Goal: Task Accomplishment & Management: Complete application form

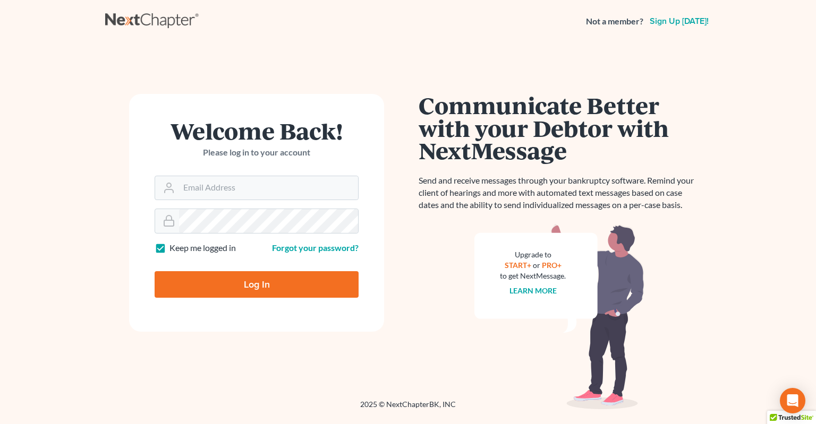
type input "[EMAIL_ADDRESS][DOMAIN_NAME]"
click at [259, 287] on input "Log In" at bounding box center [257, 284] width 204 height 27
type input "Thinking..."
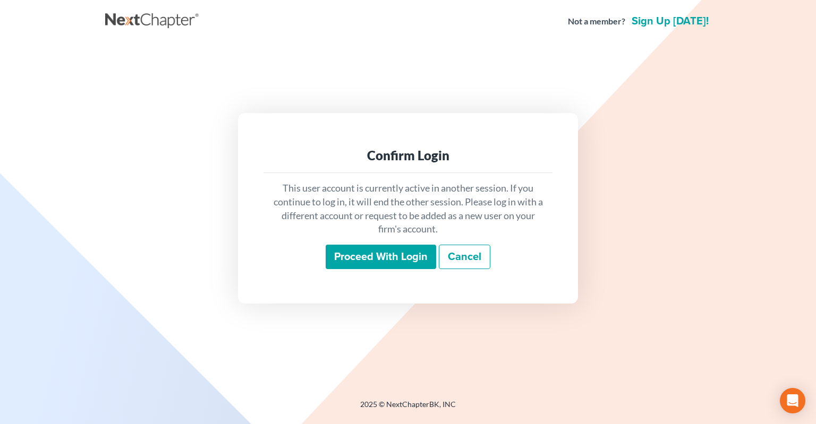
click at [370, 261] on input "Proceed with login" at bounding box center [381, 257] width 110 height 24
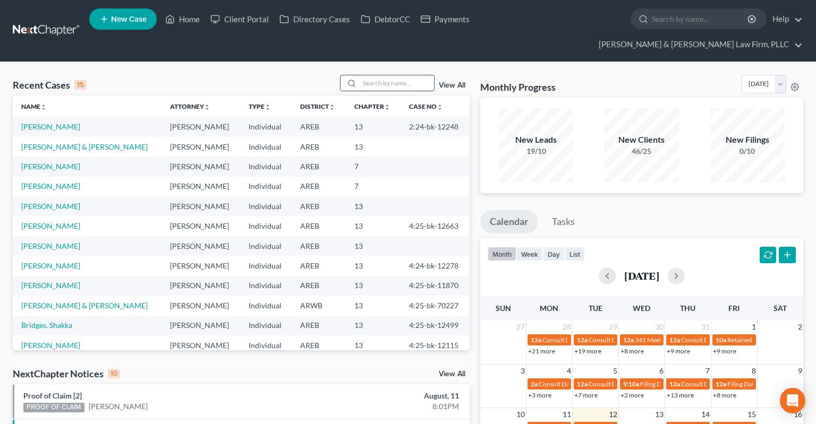
click at [376, 75] on input "search" at bounding box center [397, 82] width 74 height 15
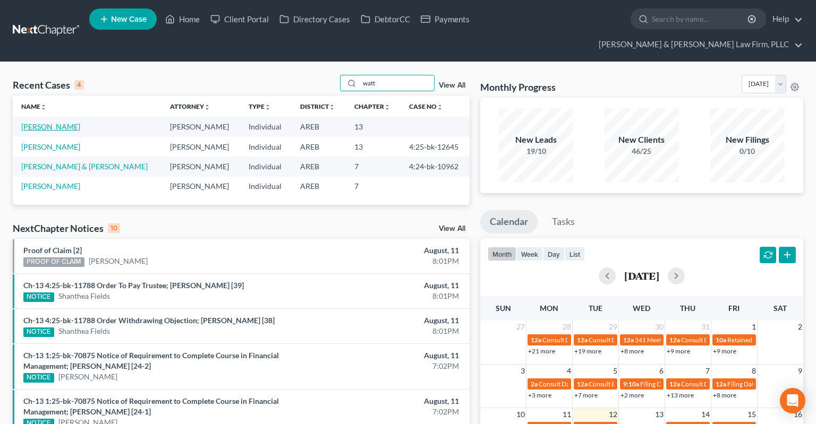
type input "watt"
click at [53, 122] on link "[PERSON_NAME]" at bounding box center [50, 126] width 59 height 9
select select "2"
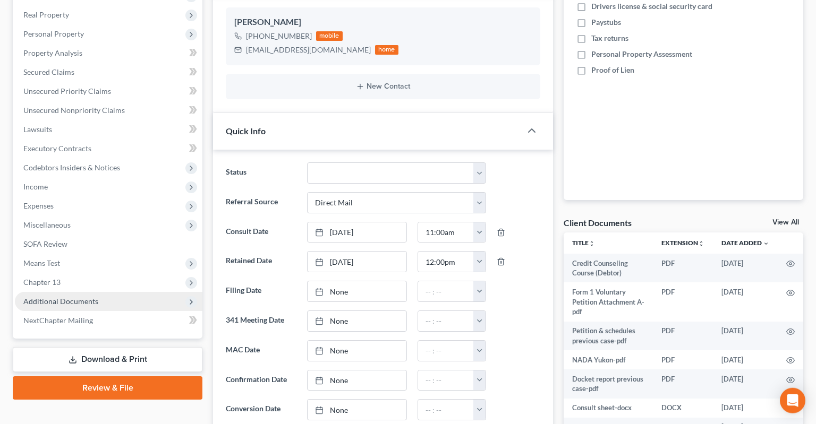
scroll to position [224, 0]
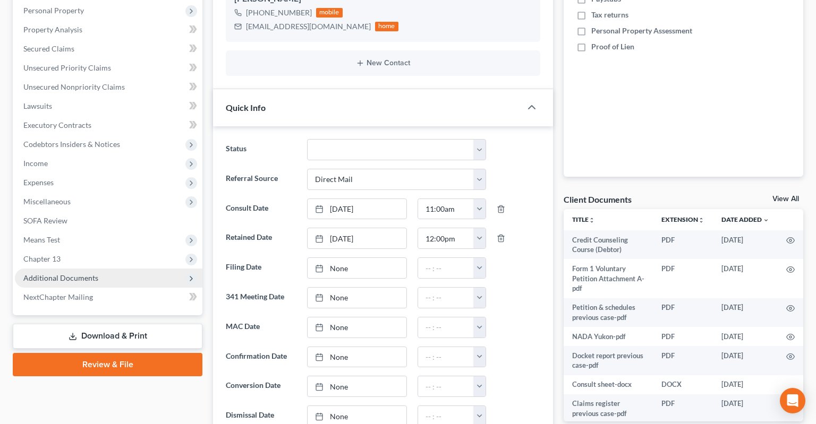
click at [101, 269] on span "Additional Documents" at bounding box center [108, 278] width 187 height 19
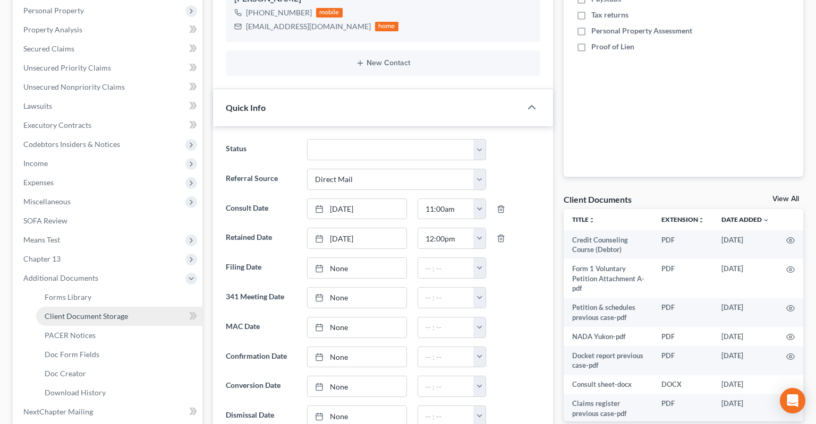
click at [116, 312] on span "Client Document Storage" at bounding box center [86, 316] width 83 height 9
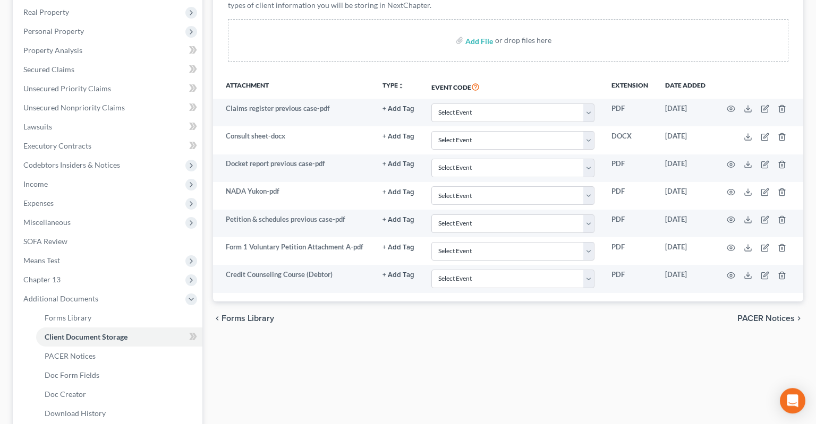
scroll to position [280, 0]
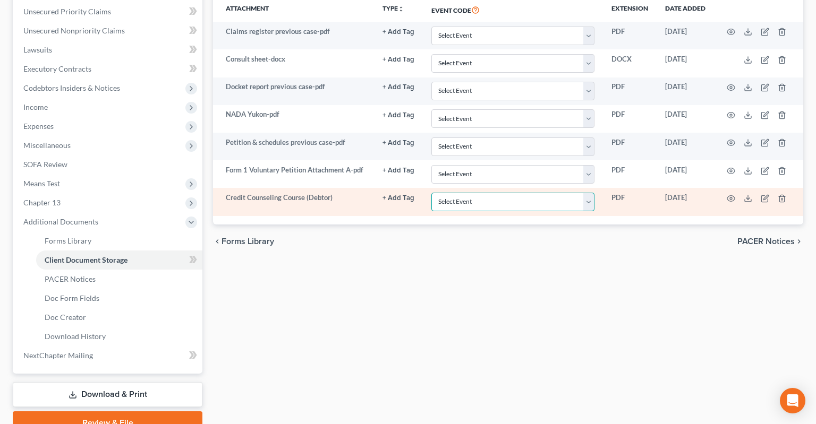
select select "0"
click option "Certificate of Credit Counseling - Debtor" at bounding box center [0, 0] width 0 height 0
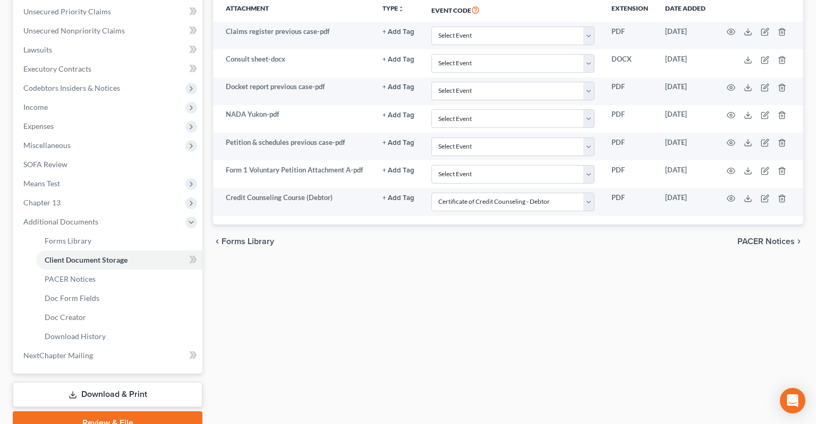
click at [497, 267] on div "Forms Library Client Document Storage PACER Notices Doc Form Fields Doc Creator…" at bounding box center [508, 138] width 601 height 594
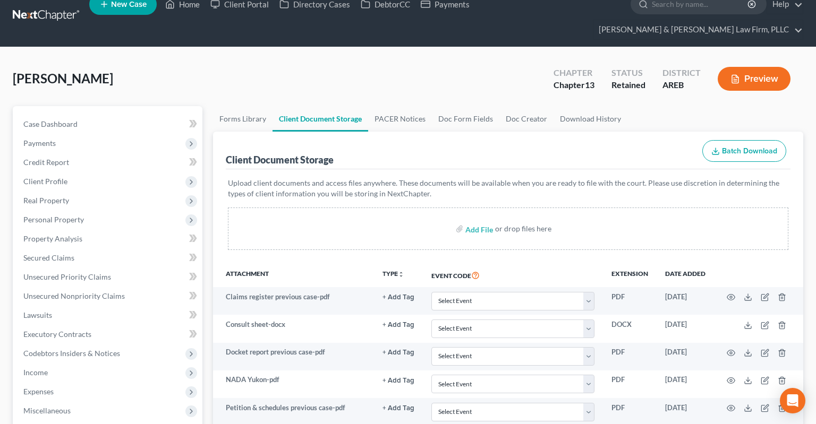
scroll to position [0, 0]
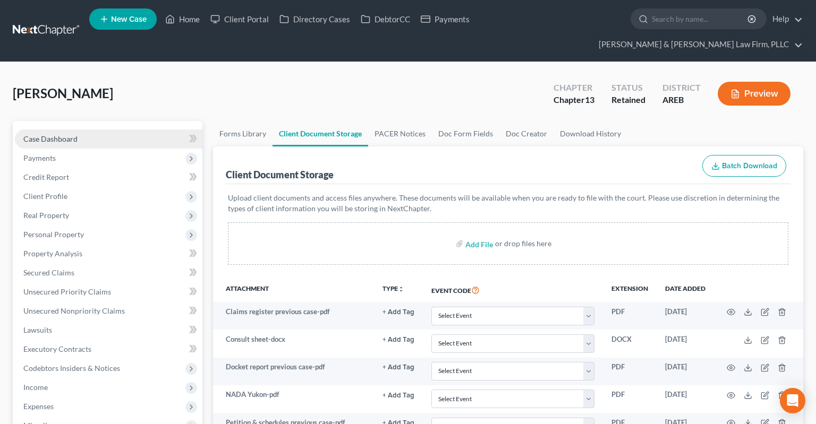
click at [98, 130] on link "Case Dashboard" at bounding box center [108, 139] width 187 height 19
select select "2"
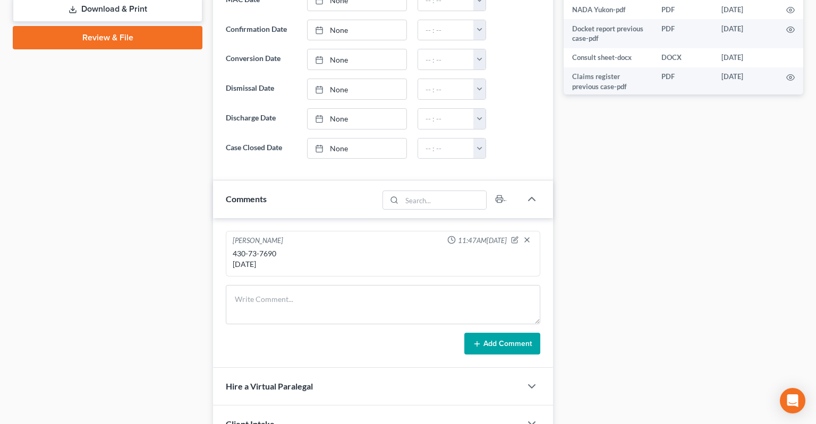
scroll to position [617, 0]
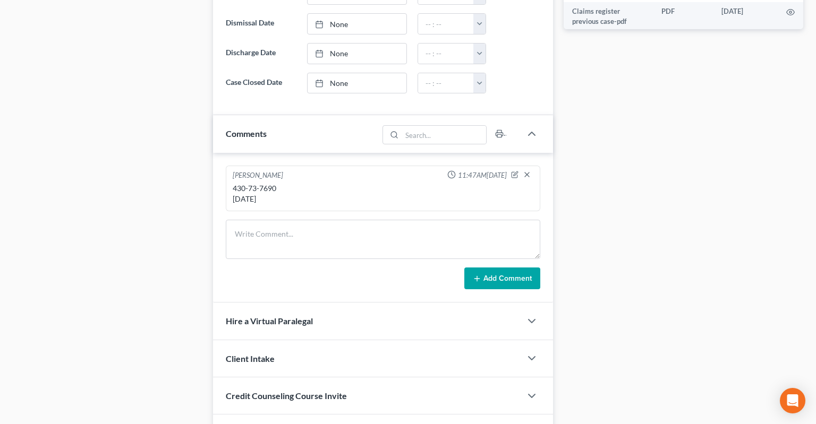
click at [241, 183] on div "430-73-7690 12/7/1984" at bounding box center [383, 193] width 301 height 21
drag, startPoint x: 241, startPoint y: 167, endPoint x: 262, endPoint y: 165, distance: 21.3
click at [262, 183] on div "430-73-7690 12/7/1984" at bounding box center [383, 193] width 301 height 21
copy div "430-73-7690"
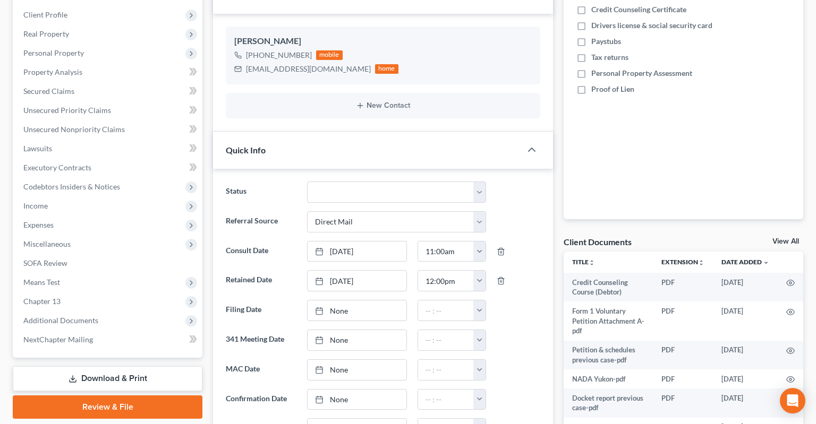
scroll to position [168, 0]
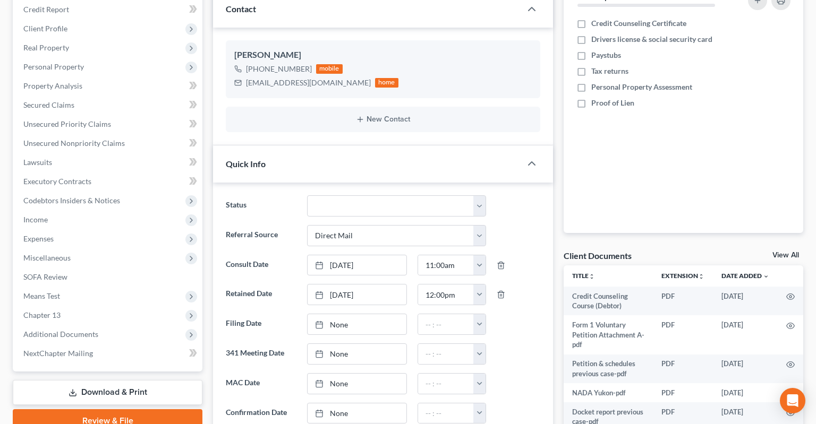
click at [118, 409] on link "Review & File" at bounding box center [108, 420] width 190 height 23
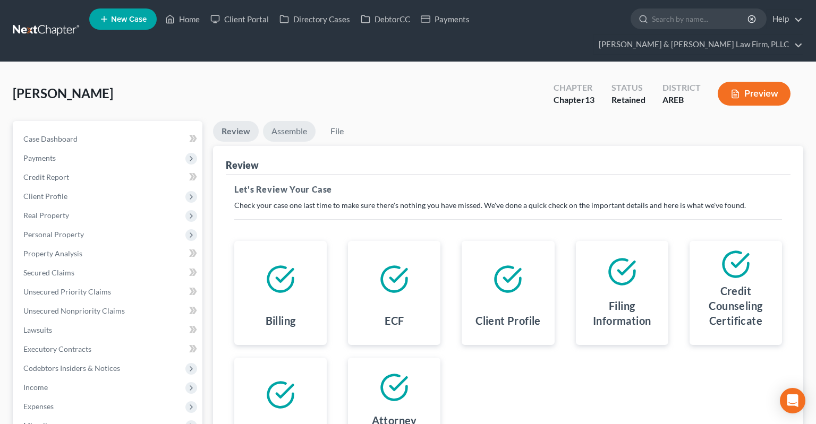
click at [290, 121] on link "Assemble" at bounding box center [289, 131] width 53 height 21
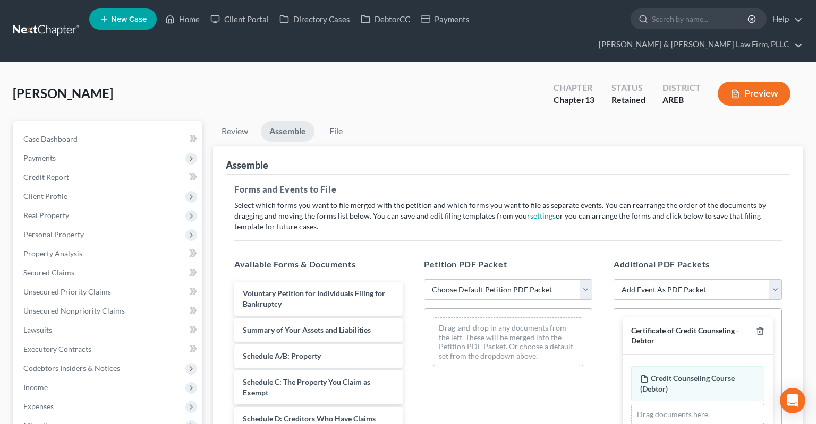
click at [424, 279] on select "Choose Default Petition PDF Packet Complete Bankruptcy Petition (all forms and …" at bounding box center [508, 289] width 168 height 21
select select "0"
click option "Complete Bankruptcy Petition (all forms and schedules)" at bounding box center [0, 0] width 0 height 0
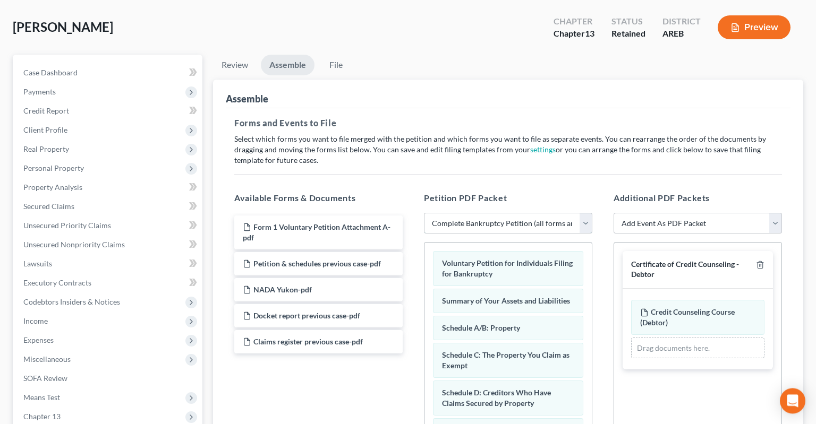
scroll to position [112, 0]
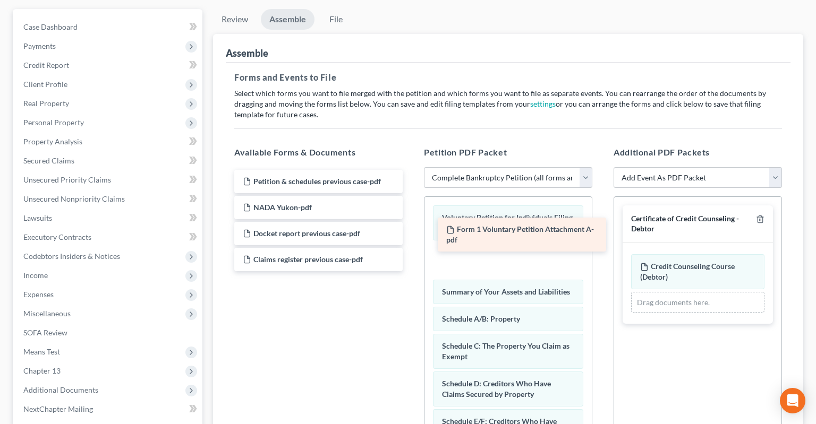
drag, startPoint x: 345, startPoint y: 157, endPoint x: 547, endPoint y: 224, distance: 212.6
click at [411, 224] on div "Form 1 Voluntary Petition Attachment A-pdf Form 1 Voluntary Petition Attachment…" at bounding box center [318, 220] width 185 height 101
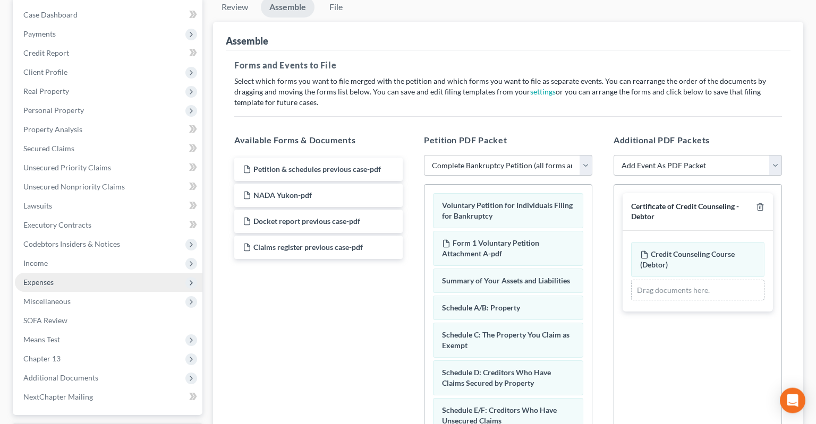
scroll to position [83, 0]
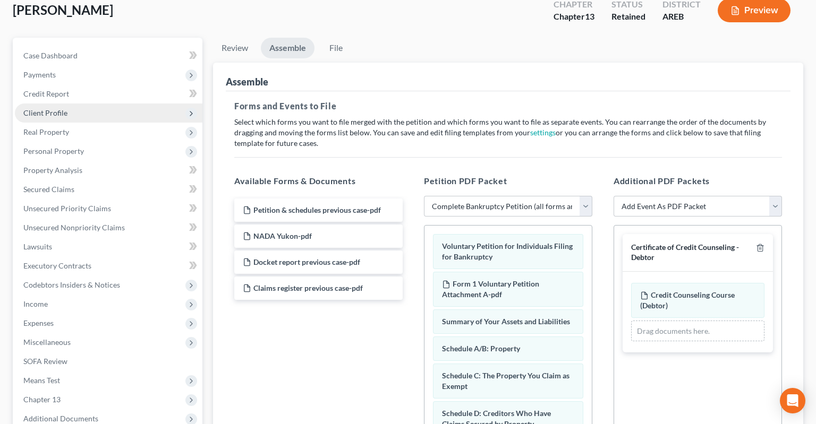
click at [87, 104] on span "Client Profile" at bounding box center [108, 113] width 187 height 19
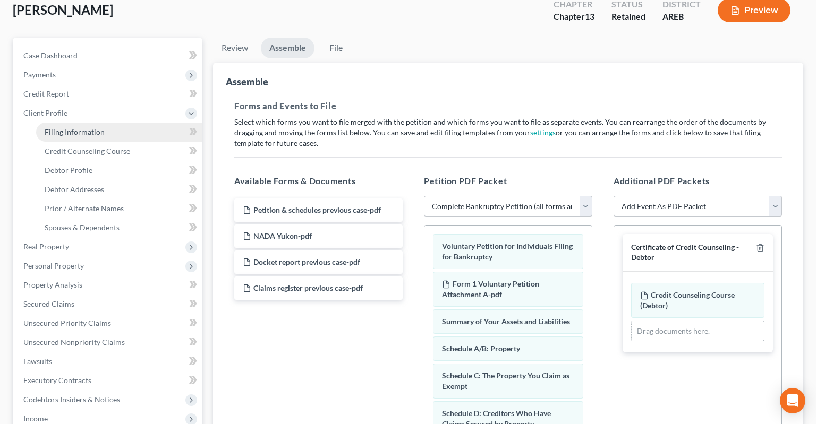
click at [104, 123] on link "Filing Information" at bounding box center [119, 132] width 166 height 19
select select "1"
select select "0"
select select "3"
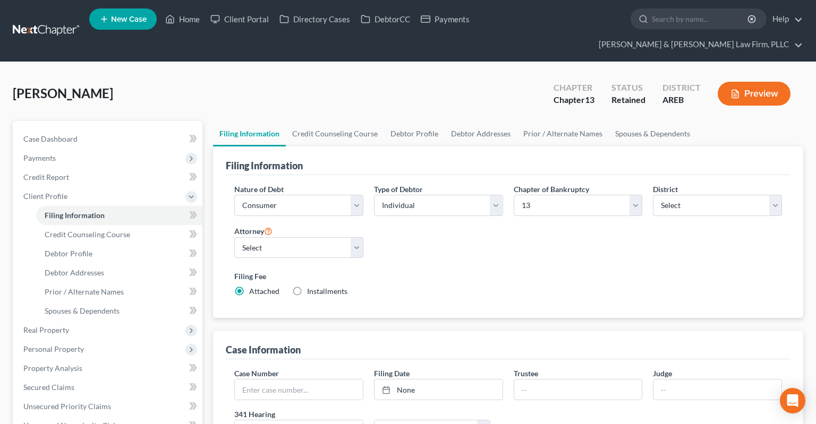
click at [307, 286] on label "Installments Installments" at bounding box center [327, 291] width 40 height 11
click at [311, 286] on input "Installments Installments" at bounding box center [314, 289] width 7 height 7
radio input "true"
radio input "false"
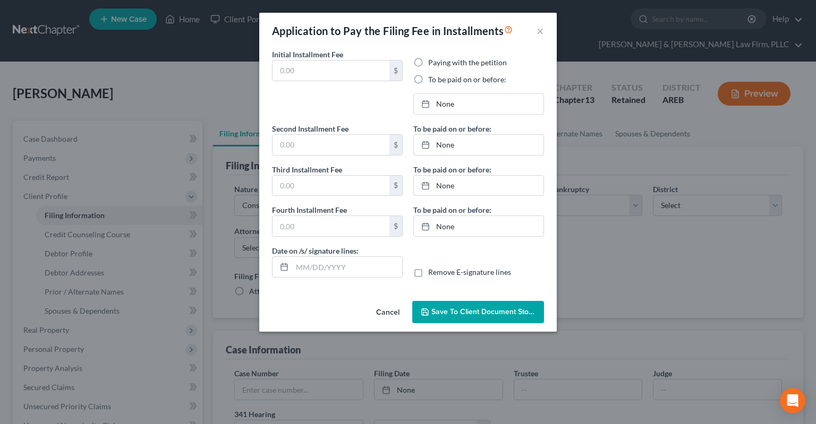
type input "0.00"
radio input "true"
type input "0.00"
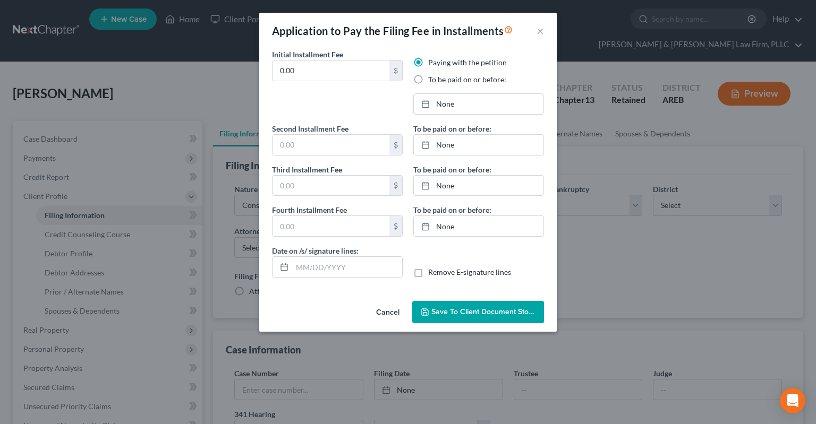
type input "08/12/2025"
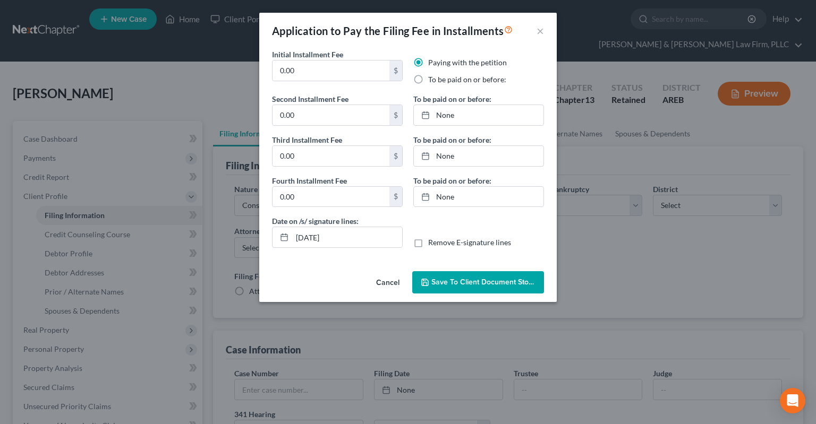
click at [432, 283] on span "Save to Client Document Storage" at bounding box center [482, 282] width 123 height 9
click at [651, 207] on div "Application to Pay the Filing Fee in Installments × Initial Installment Fee 0.0…" at bounding box center [408, 212] width 816 height 424
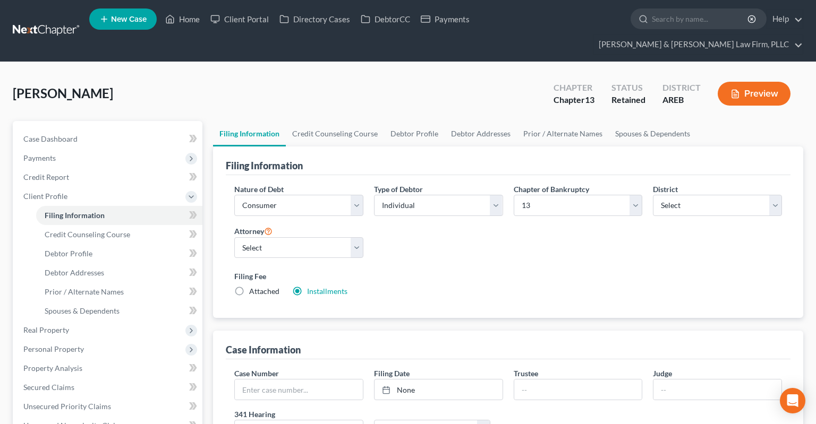
click at [453, 238] on div "Nature of Debt Select Business Consumer Other Nature of Business Select Clearin…" at bounding box center [508, 245] width 558 height 122
click at [69, 345] on span "Personal Property" at bounding box center [53, 349] width 61 height 9
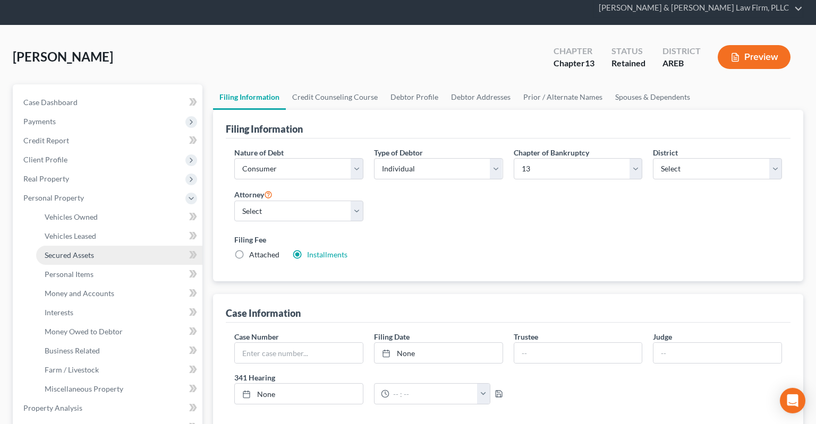
scroll to position [56, 0]
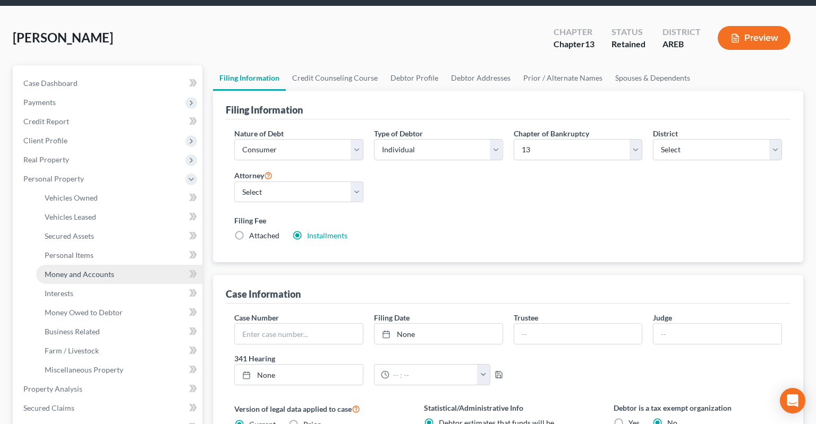
click at [107, 265] on link "Money and Accounts" at bounding box center [119, 274] width 166 height 19
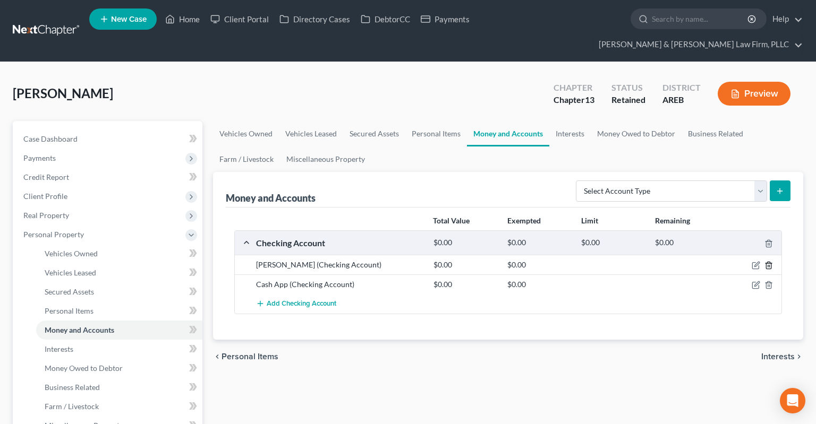
click at [766, 262] on icon "button" at bounding box center [768, 265] width 5 height 7
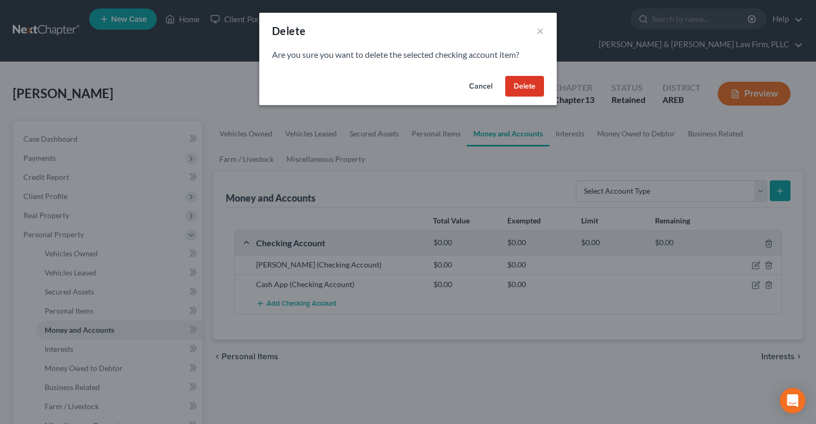
click at [520, 86] on button "Delete" at bounding box center [524, 86] width 39 height 21
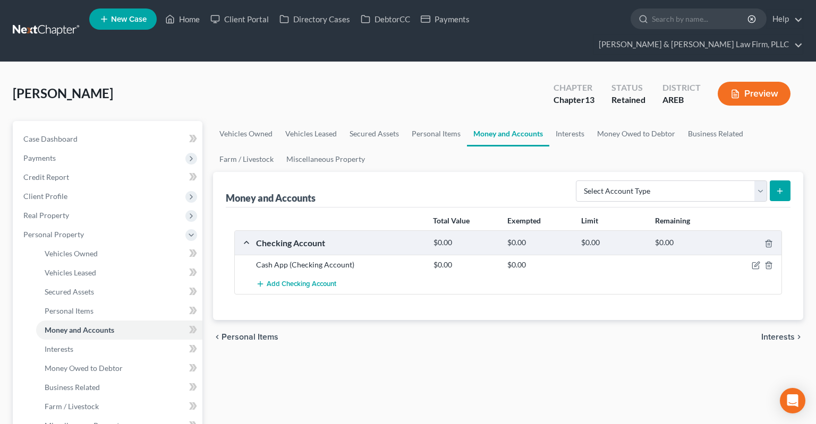
scroll to position [224, 0]
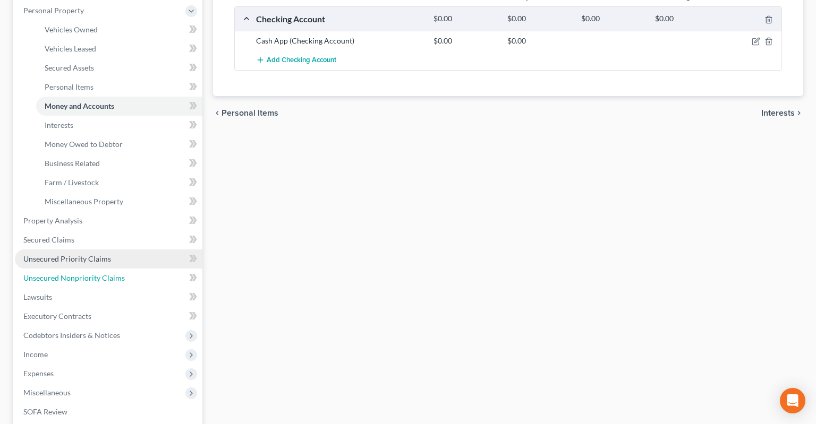
click at [129, 269] on link "Unsecured Nonpriority Claims" at bounding box center [108, 278] width 187 height 19
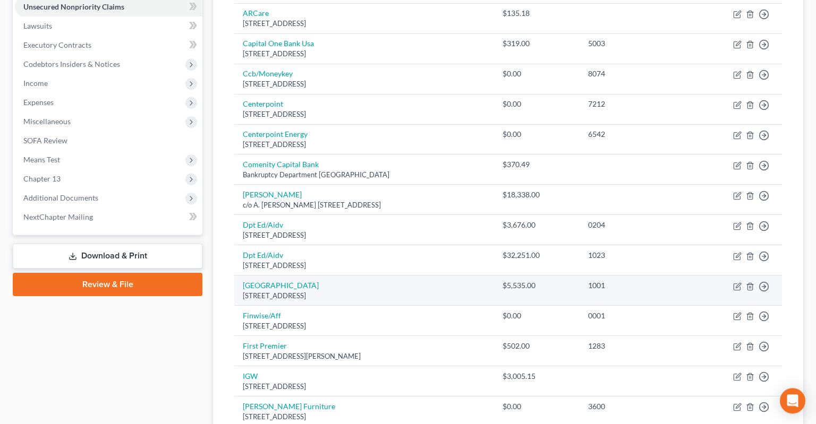
scroll to position [392, 0]
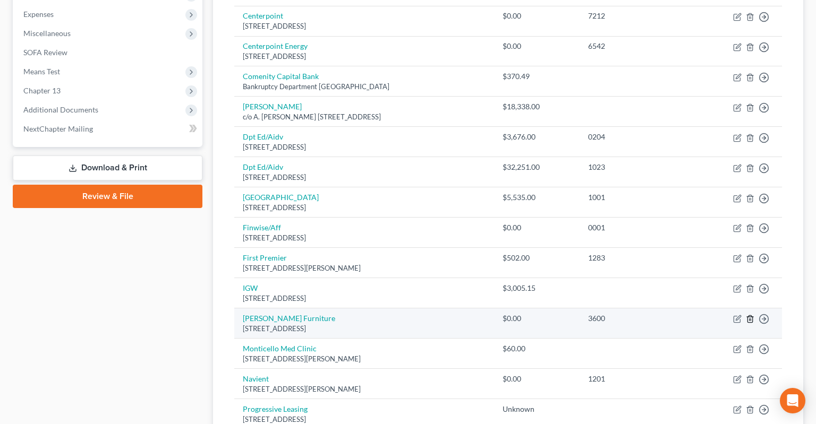
click at [752, 315] on icon "button" at bounding box center [750, 319] width 8 height 8
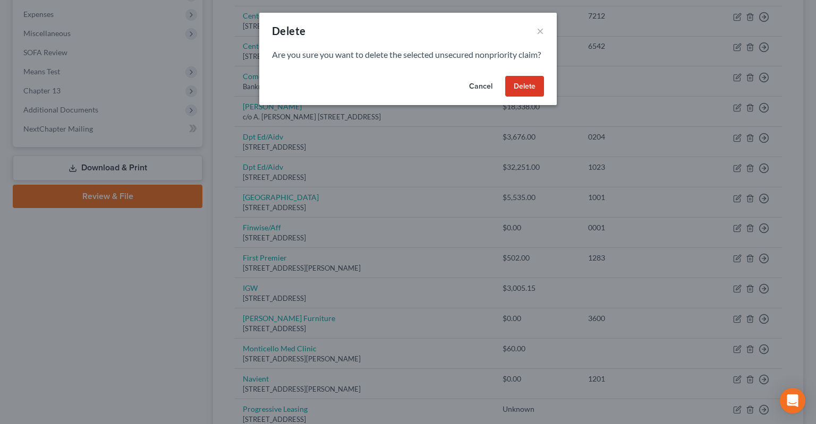
click at [524, 97] on button "Delete" at bounding box center [524, 86] width 39 height 21
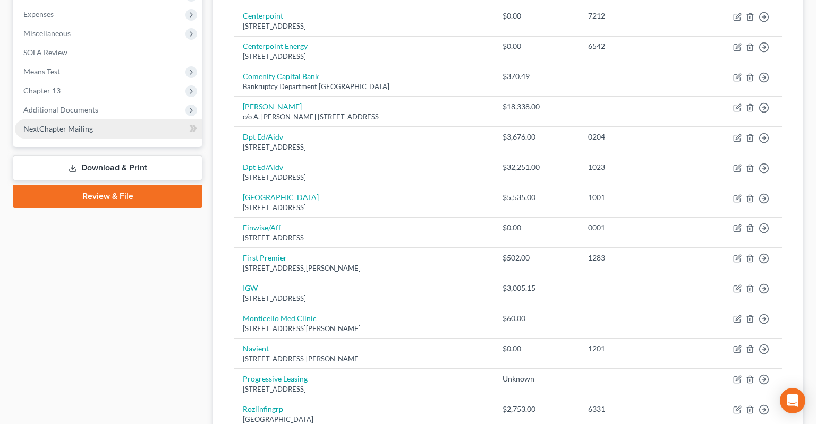
scroll to position [224, 0]
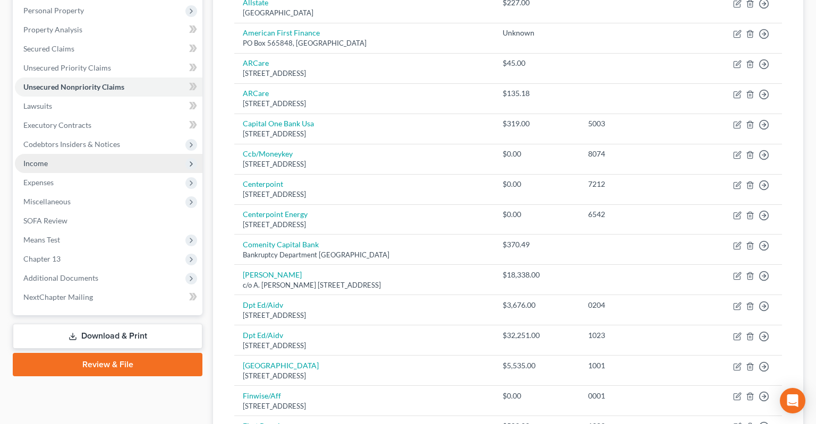
click at [91, 154] on span "Income" at bounding box center [108, 163] width 187 height 19
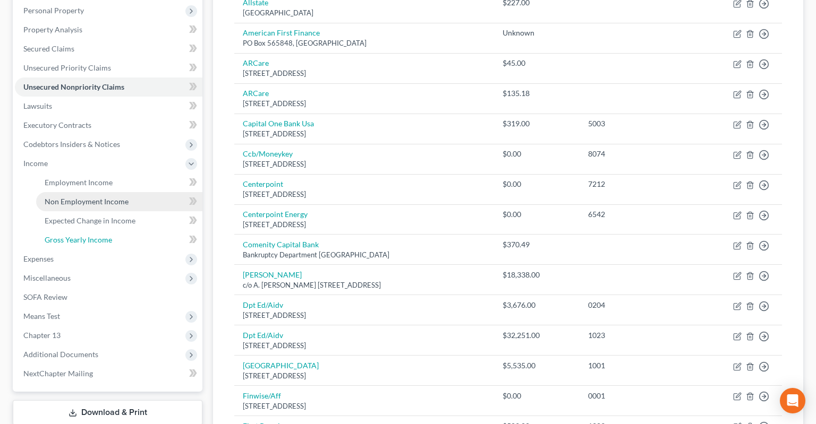
click at [97, 235] on span "Gross Yearly Income" at bounding box center [78, 239] width 67 height 9
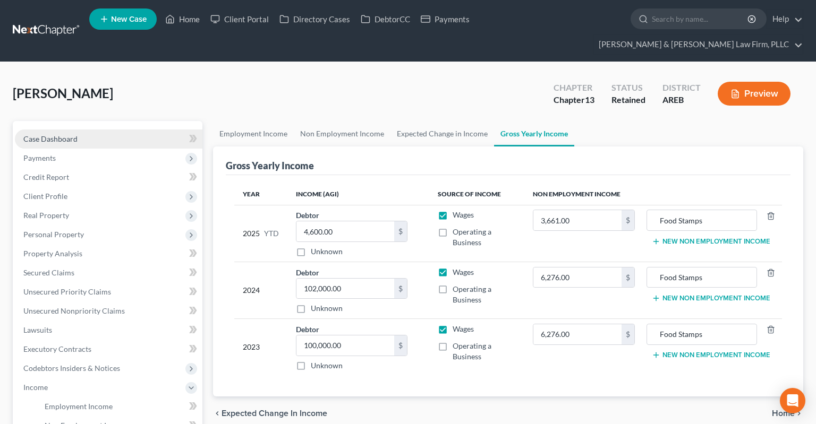
click at [82, 130] on link "Case Dashboard" at bounding box center [108, 139] width 187 height 19
select select "2"
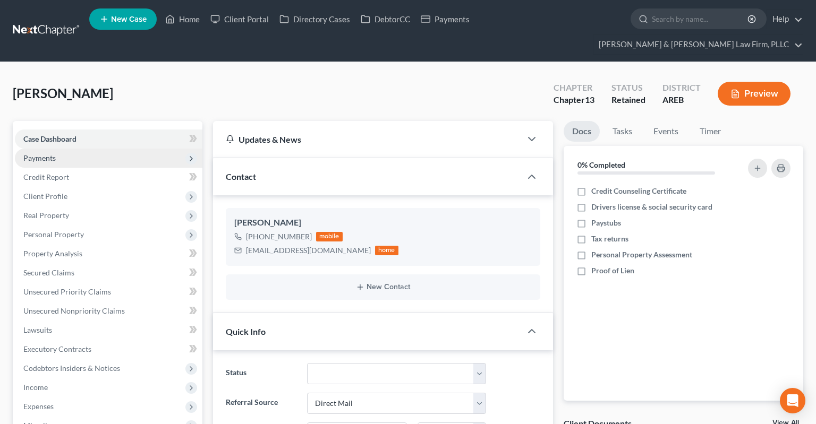
drag, startPoint x: 155, startPoint y: 137, endPoint x: 182, endPoint y: 141, distance: 27.9
click at [182, 149] on span "Payments" at bounding box center [108, 158] width 187 height 19
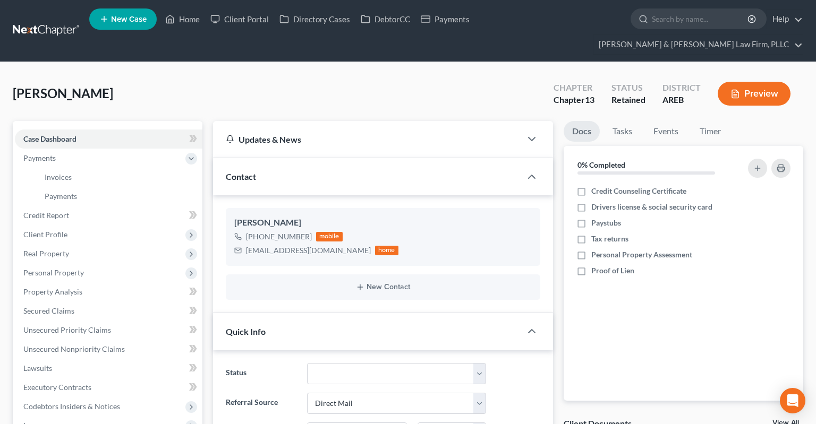
click at [222, 88] on div "Watt, Ashley Upgraded Chapter Chapter 13 Status Retained District AREB Preview" at bounding box center [408, 98] width 790 height 46
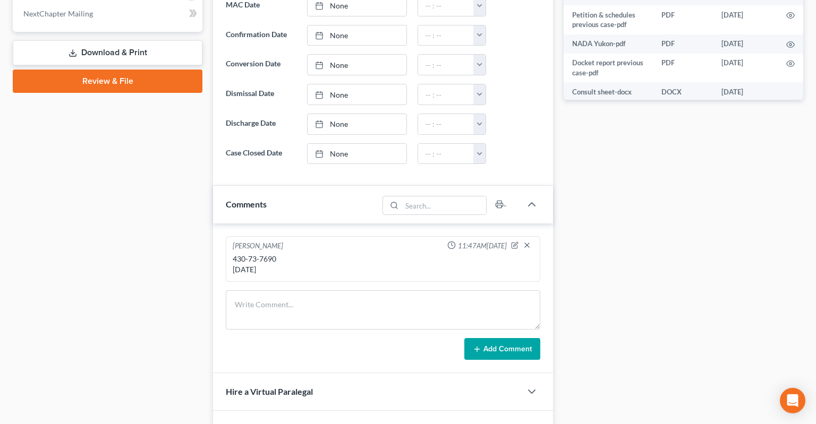
scroll to position [561, 0]
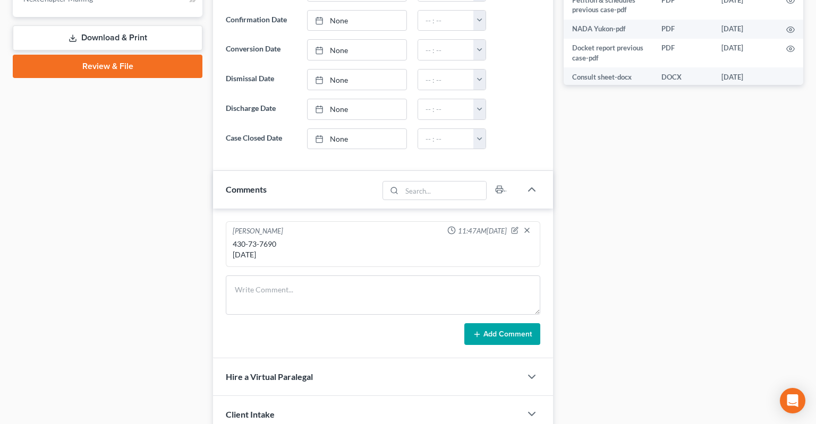
click at [239, 239] on div "430-73-7690 12/7/1984" at bounding box center [383, 249] width 301 height 21
drag, startPoint x: 243, startPoint y: 218, endPoint x: 264, endPoint y: 218, distance: 21.8
click at [264, 239] on div "430-73-7690 12/7/1984" at bounding box center [383, 249] width 301 height 21
copy div "430-73-7690"
click at [138, 227] on div "Case Dashboard Payments Invoices Payments Payments Credit Report Client Profile" at bounding box center [107, 34] width 200 height 948
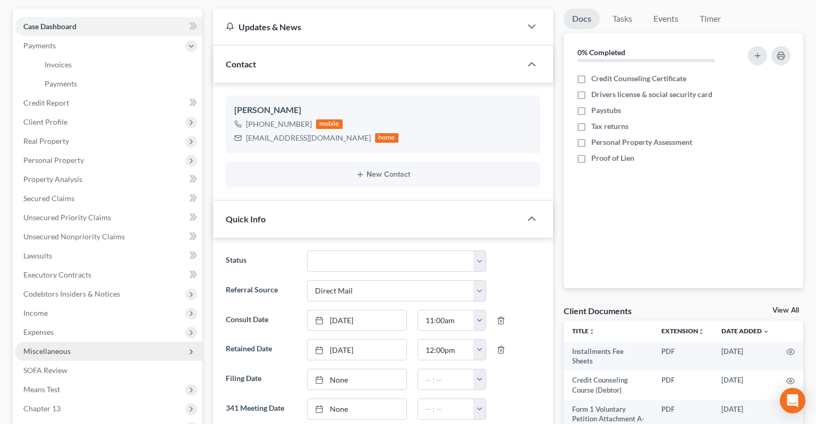
scroll to position [280, 0]
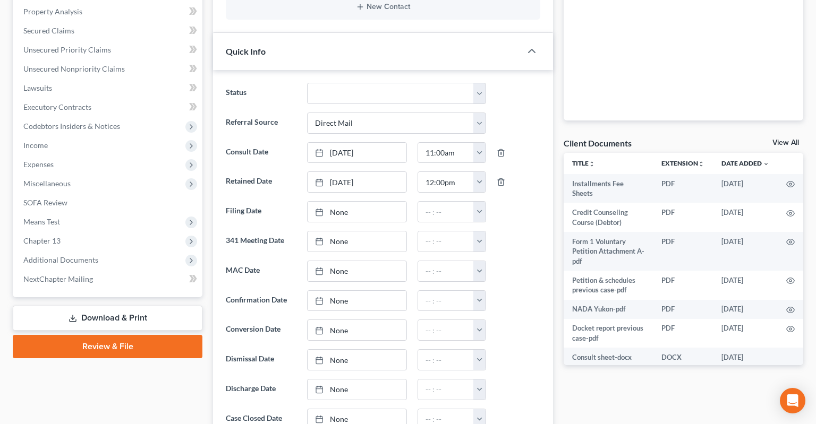
click at [109, 335] on link "Review & File" at bounding box center [108, 346] width 190 height 23
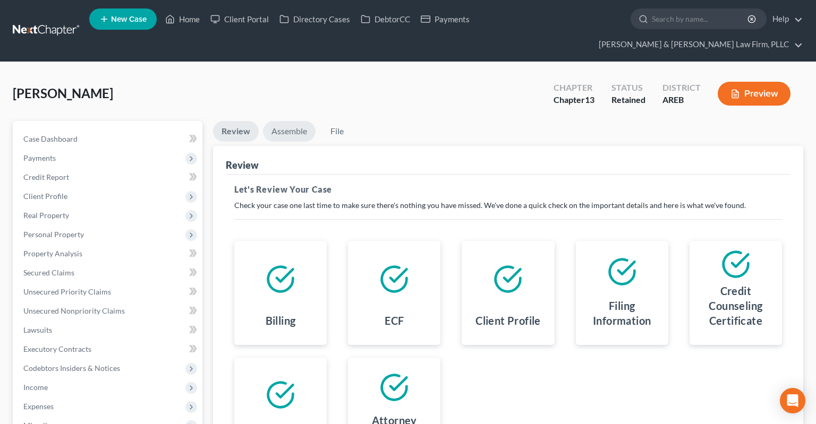
click at [294, 121] on link "Assemble" at bounding box center [289, 131] width 53 height 21
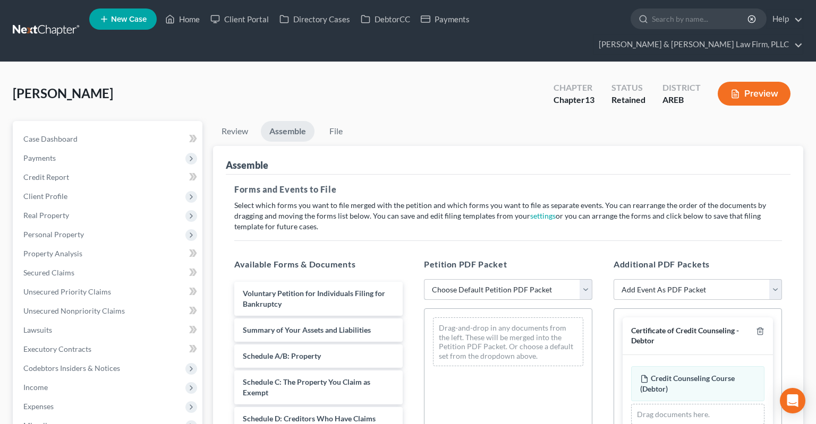
click at [424, 279] on select "Choose Default Petition PDF Packet Complete Bankruptcy Petition (all forms and …" at bounding box center [508, 289] width 168 height 21
select select "0"
click option "Complete Bankruptcy Petition (all forms and schedules)" at bounding box center [0, 0] width 0 height 0
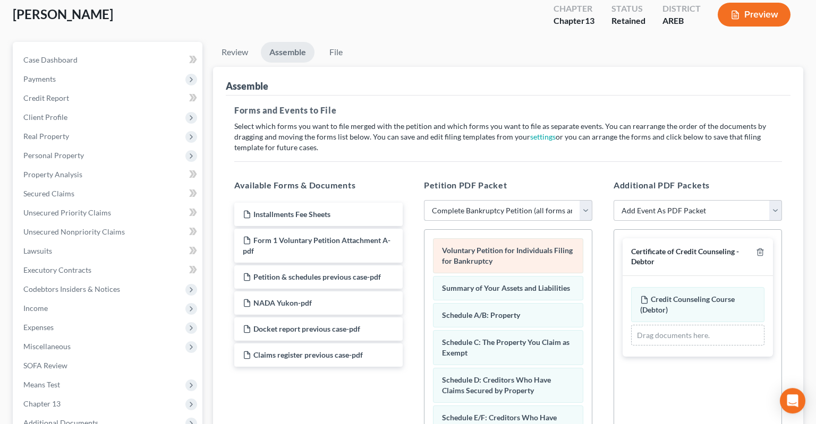
scroll to position [168, 0]
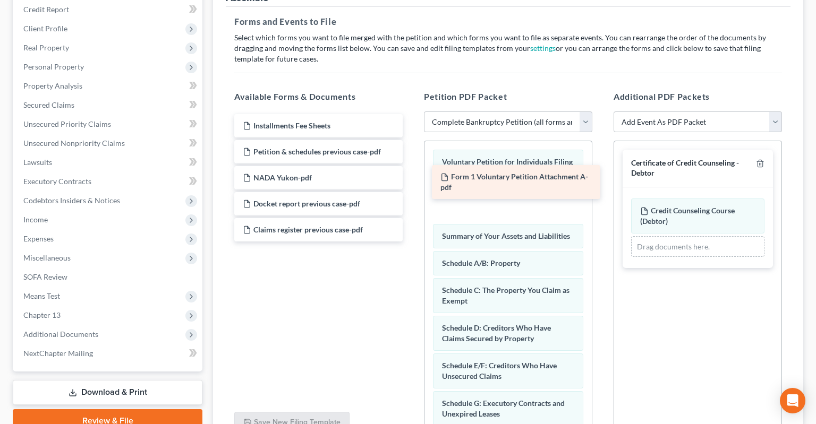
drag, startPoint x: 362, startPoint y: 132, endPoint x: 560, endPoint y: 177, distance: 202.8
click at [411, 177] on div "Form 1 Voluntary Petition Attachment A-pdf Installments Fee Sheets Form 1 Volun…" at bounding box center [318, 177] width 185 height 127
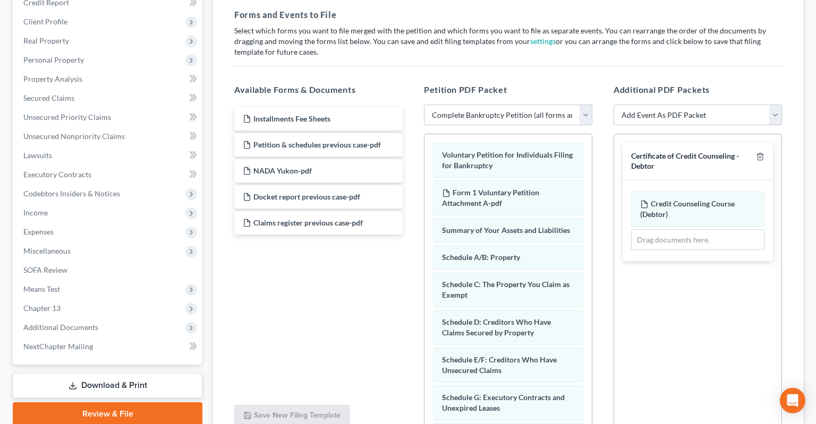
scroll to position [252, 0]
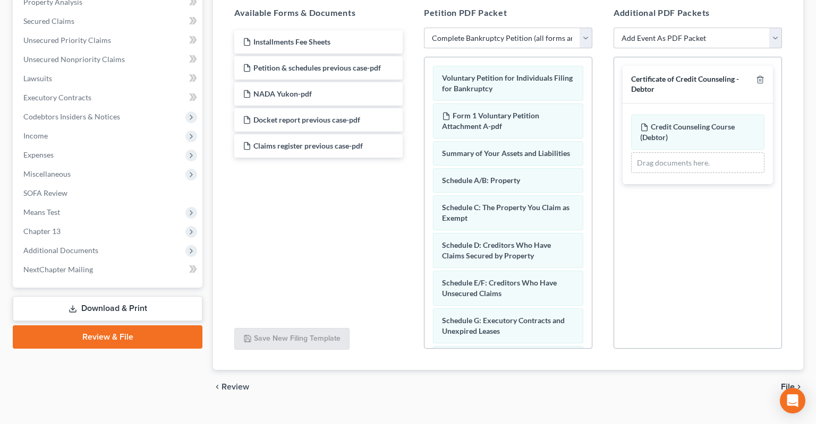
click at [792, 383] on span "File" at bounding box center [788, 387] width 14 height 8
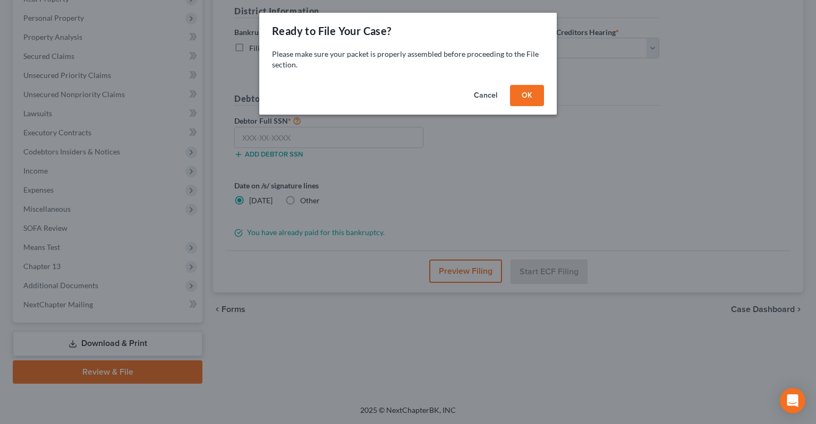
scroll to position [196, 0]
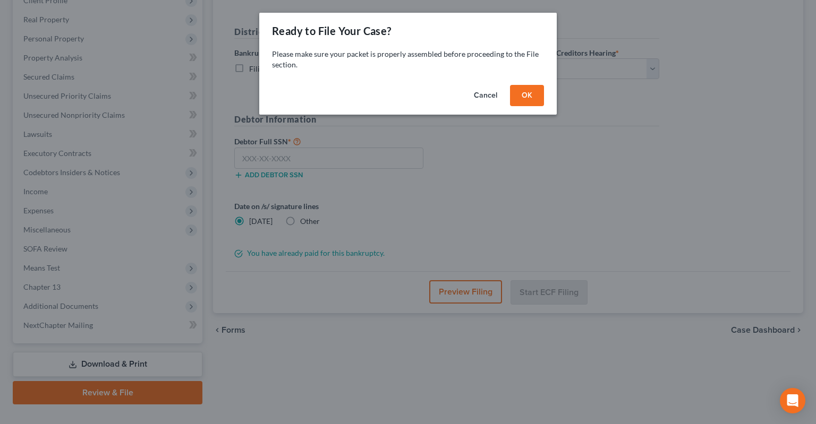
click at [526, 95] on button "OK" at bounding box center [527, 95] width 34 height 21
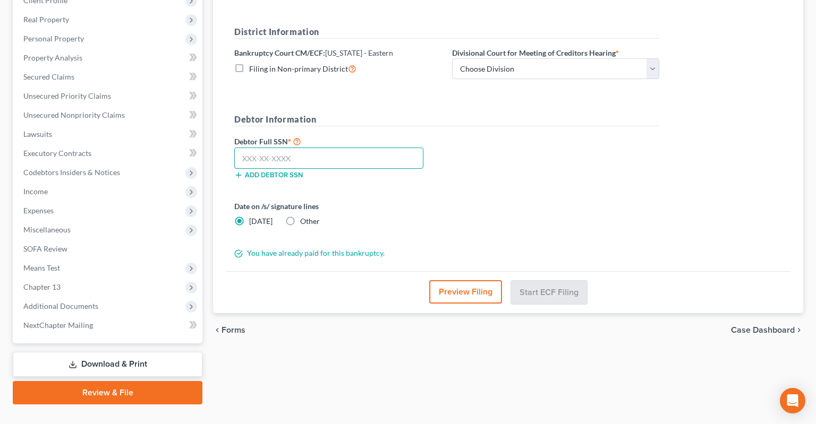
click at [326, 148] on input "text" at bounding box center [328, 158] width 189 height 21
paste input "430-73-7690"
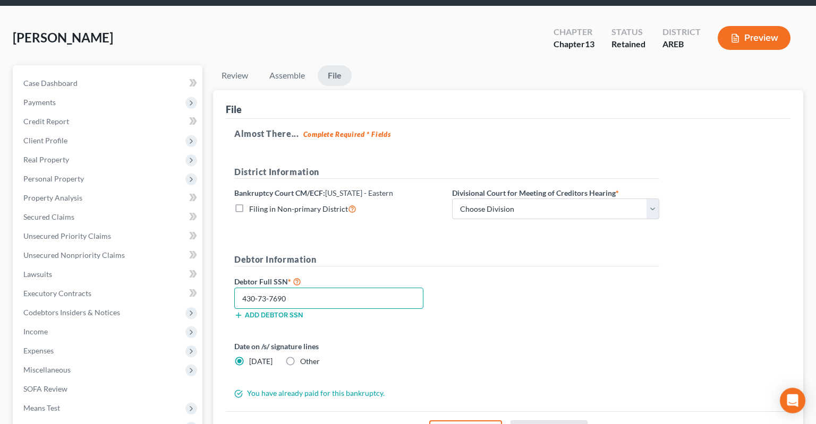
scroll to position [28, 0]
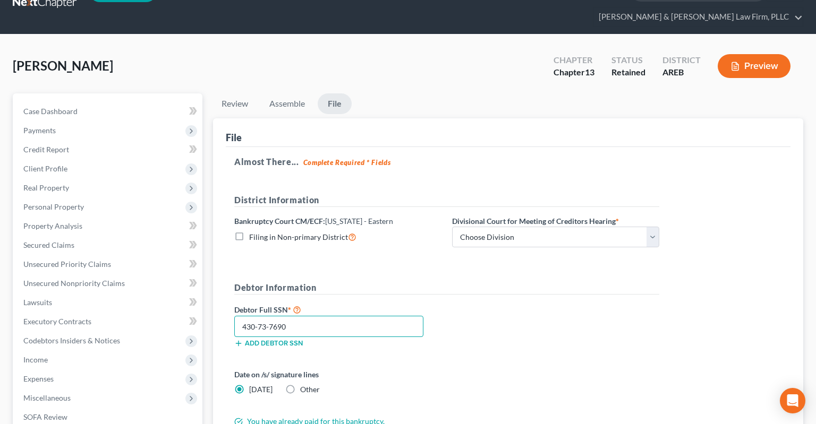
type input "430-73-7690"
click at [739, 62] on icon "button" at bounding box center [735, 67] width 10 height 10
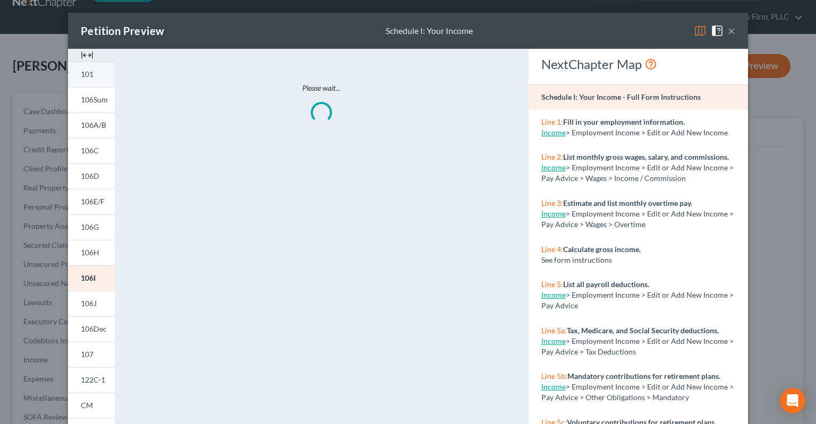
click at [97, 74] on link "101" at bounding box center [91, 74] width 47 height 25
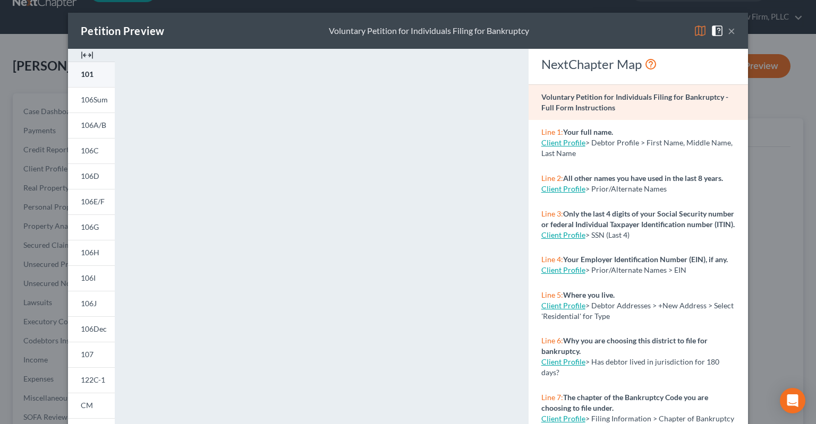
click at [95, 75] on link "101" at bounding box center [91, 74] width 47 height 25
click at [732, 35] on button "×" at bounding box center [731, 30] width 7 height 13
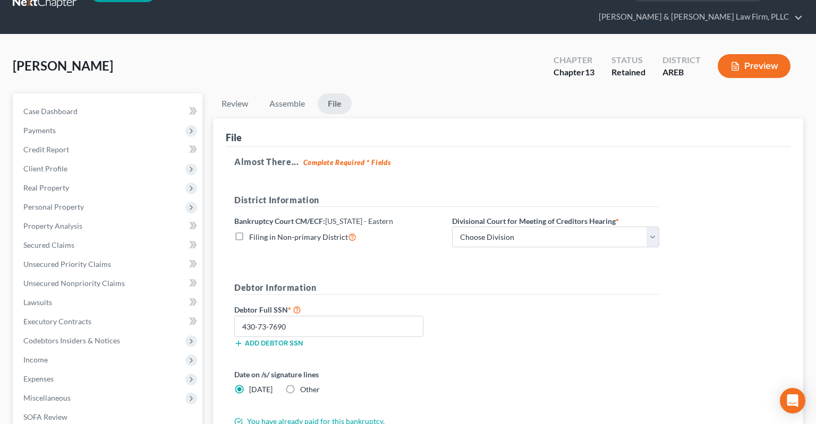
scroll to position [140, 0]
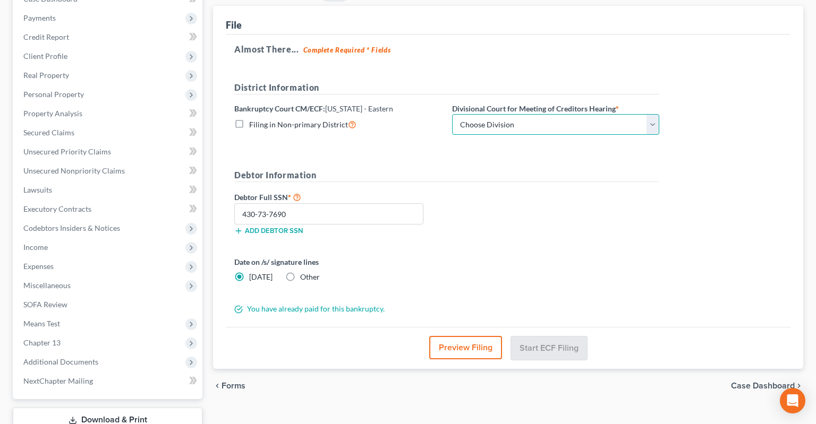
click at [452, 114] on select "Choose Division Delta Division Northern Division Central Division" at bounding box center [555, 124] width 207 height 21
select select "2"
click option "Central Division" at bounding box center [0, 0] width 0 height 0
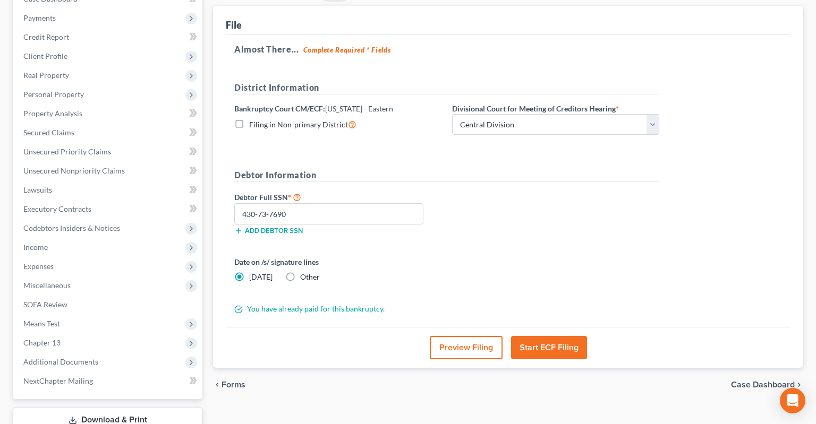
click at [507, 191] on div "Debtor Full SSN * 430-73-7690 Add debtor SSN" at bounding box center [447, 217] width 436 height 53
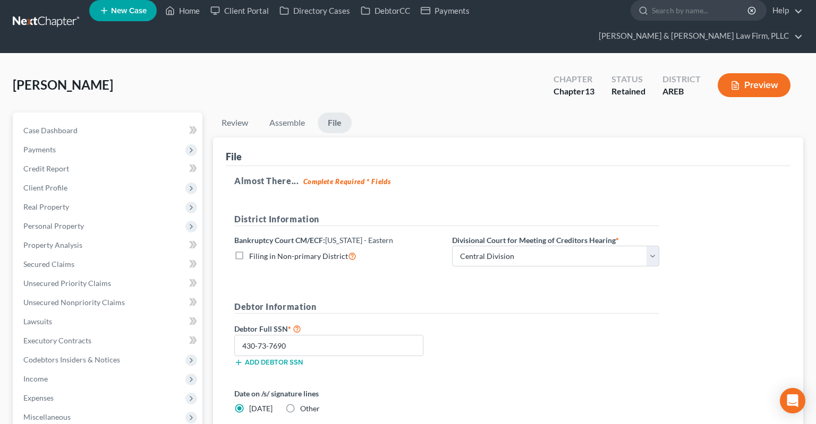
scroll to position [168, 0]
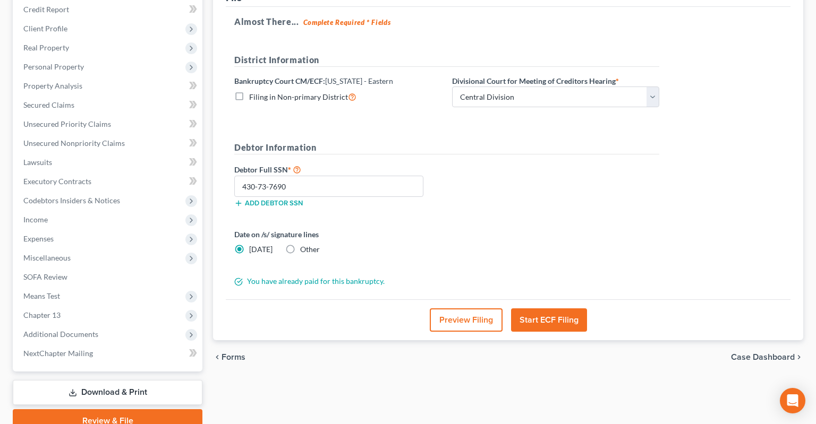
click at [554, 309] on button "Start ECF Filing" at bounding box center [549, 320] width 76 height 23
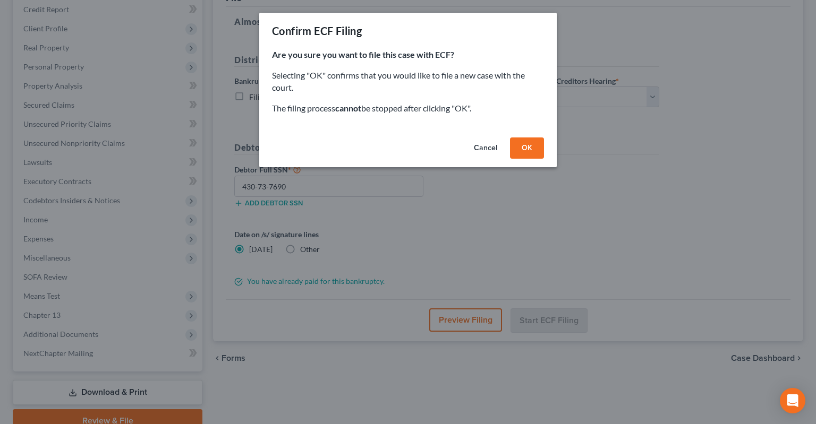
click at [528, 149] on button "OK" at bounding box center [527, 148] width 34 height 21
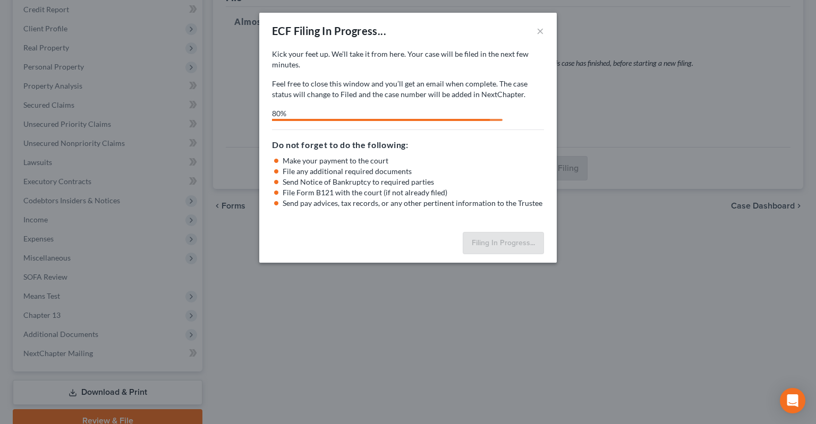
select select "2"
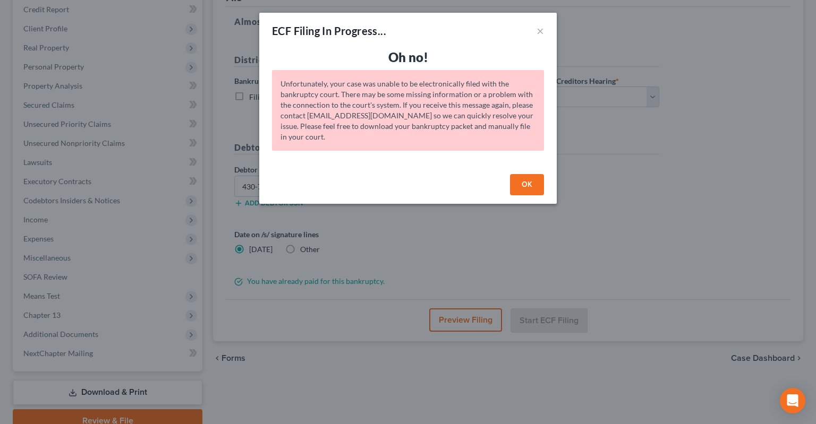
click at [528, 183] on button "OK" at bounding box center [527, 184] width 34 height 21
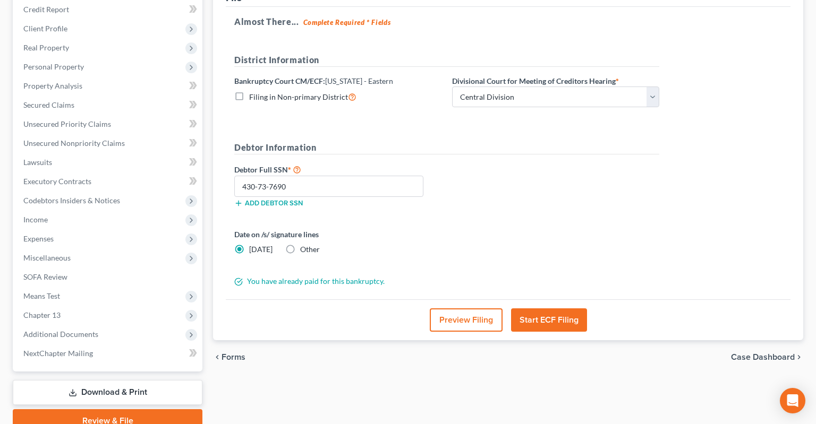
scroll to position [56, 0]
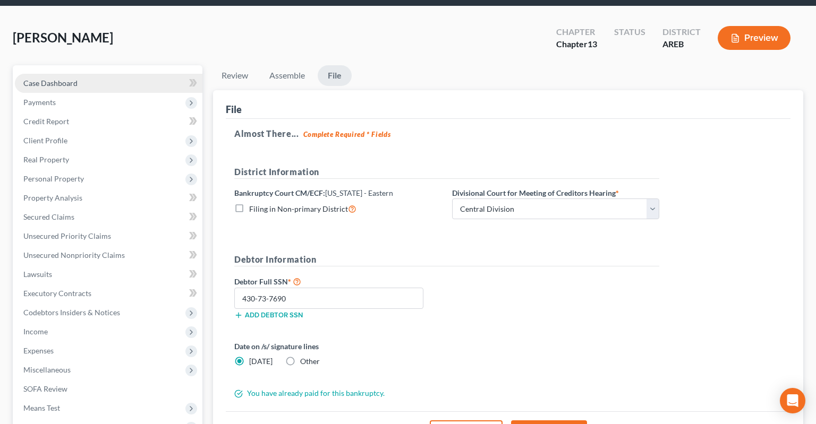
click at [124, 74] on link "Case Dashboard" at bounding box center [108, 83] width 187 height 19
select select "2"
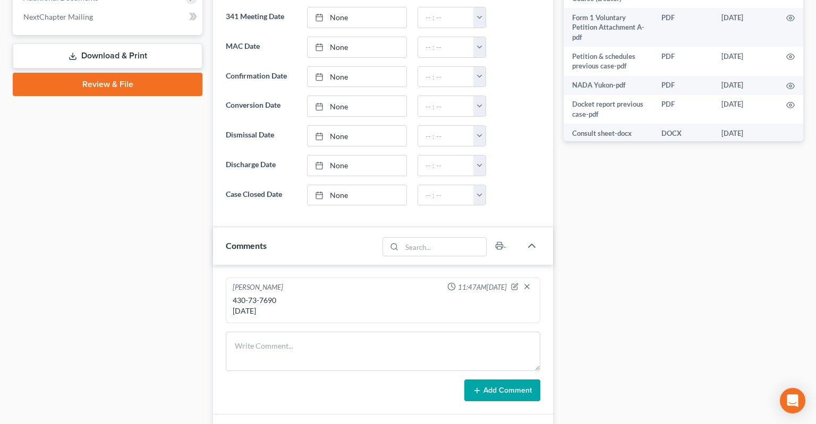
scroll to position [561, 0]
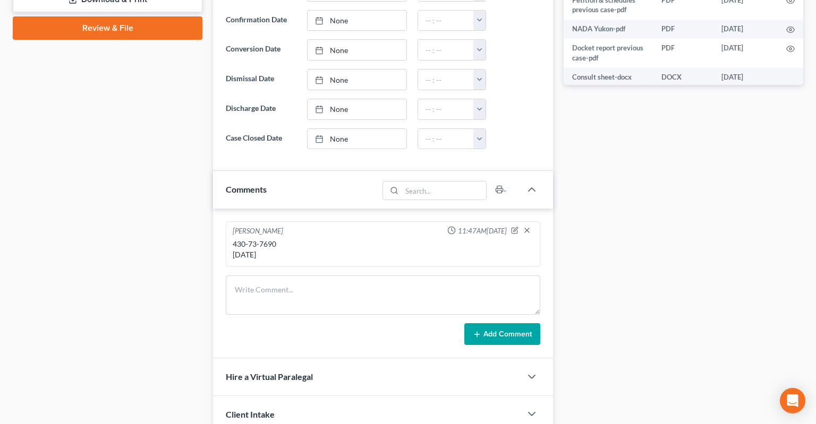
click at [233, 239] on div "430-73-7690 12/7/1984" at bounding box center [383, 249] width 301 height 21
drag, startPoint x: 233, startPoint y: 220, endPoint x: 286, endPoint y: 221, distance: 52.6
click at [286, 239] on div "430-73-7690 12/7/1984" at bounding box center [383, 249] width 301 height 21
copy div "430-73-7690"
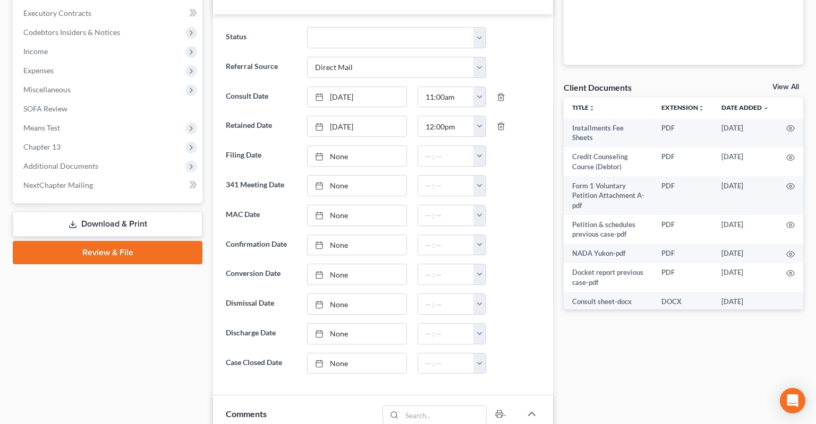
click at [114, 241] on link "Review & File" at bounding box center [108, 252] width 190 height 23
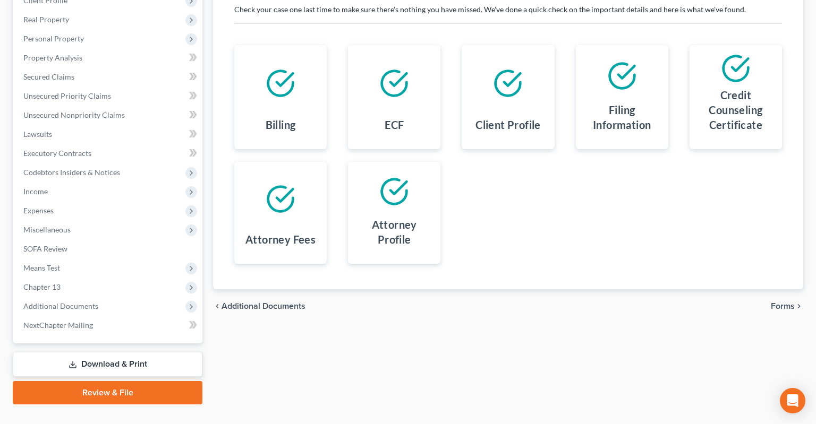
scroll to position [28, 0]
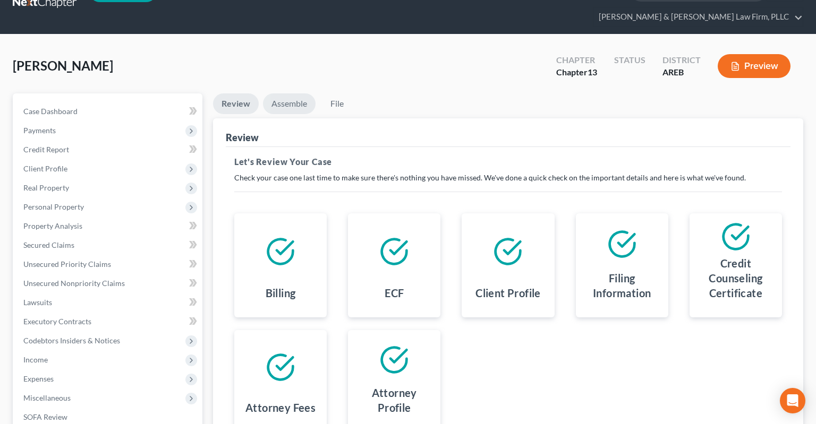
click at [302, 93] on link "Assemble" at bounding box center [289, 103] width 53 height 21
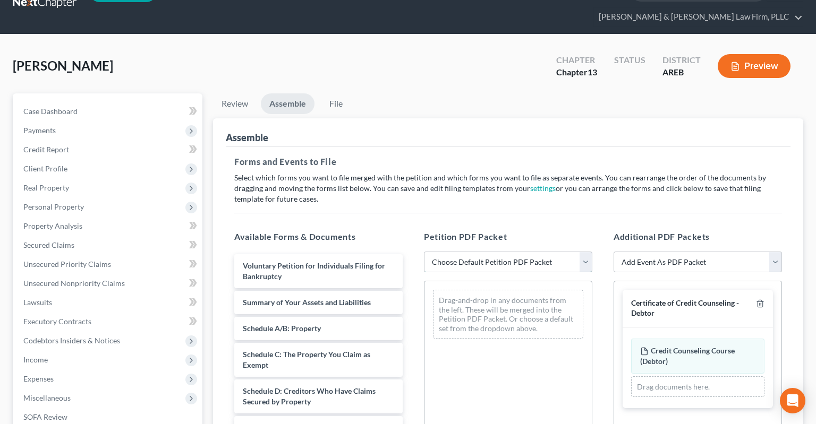
click at [424, 252] on select "Choose Default Petition PDF Packet Complete Bankruptcy Petition (all forms and …" at bounding box center [508, 262] width 168 height 21
select select "0"
click option "Complete Bankruptcy Petition (all forms and schedules)" at bounding box center [0, 0] width 0 height 0
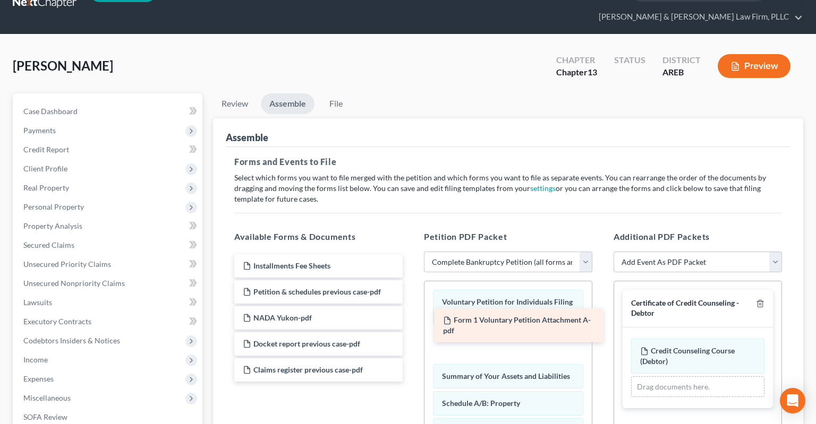
drag, startPoint x: 339, startPoint y: 279, endPoint x: 531, endPoint y: 321, distance: 196.8
click at [411, 324] on div "Form 1 Voluntary Petition Attachment A-pdf Installments Fee Sheets Form 1 Volun…" at bounding box center [318, 317] width 185 height 127
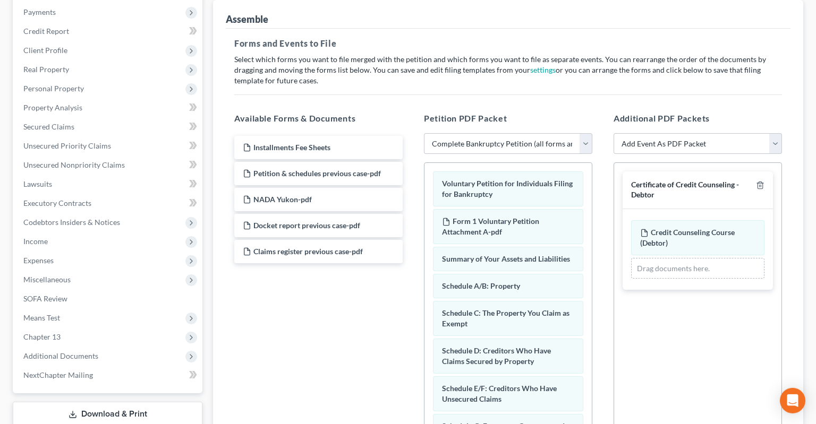
scroll to position [252, 0]
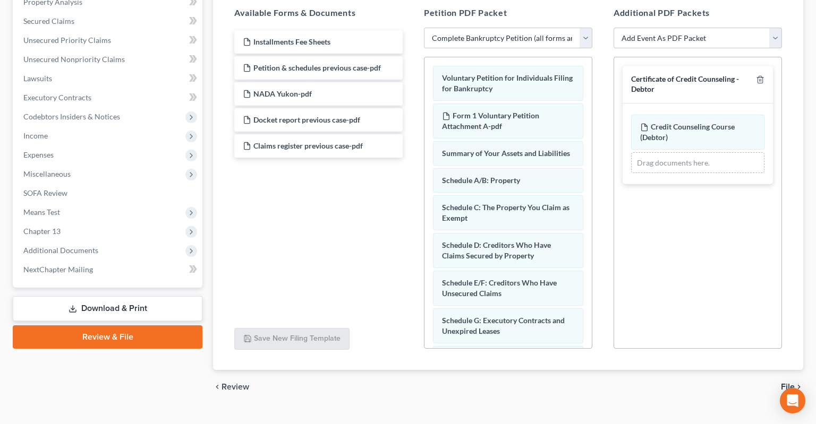
click at [792, 383] on span "File" at bounding box center [788, 387] width 14 height 8
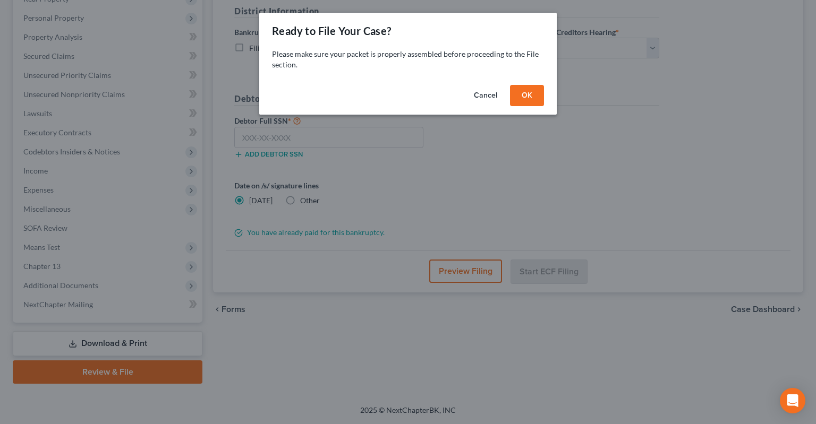
scroll to position [196, 0]
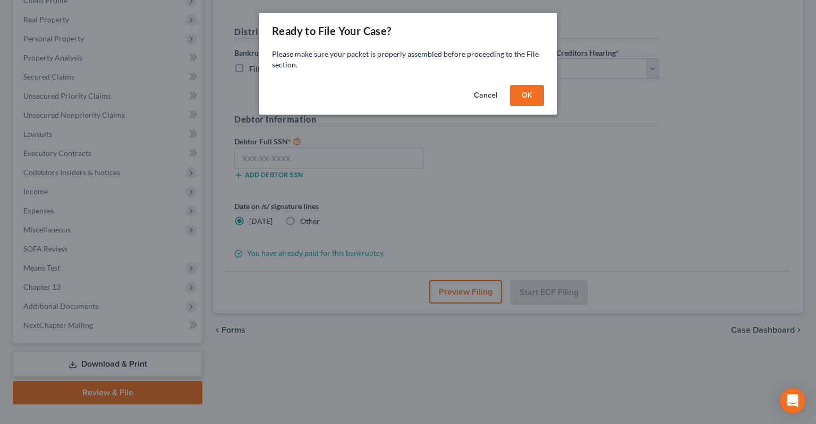
click at [534, 95] on button "OK" at bounding box center [527, 95] width 34 height 21
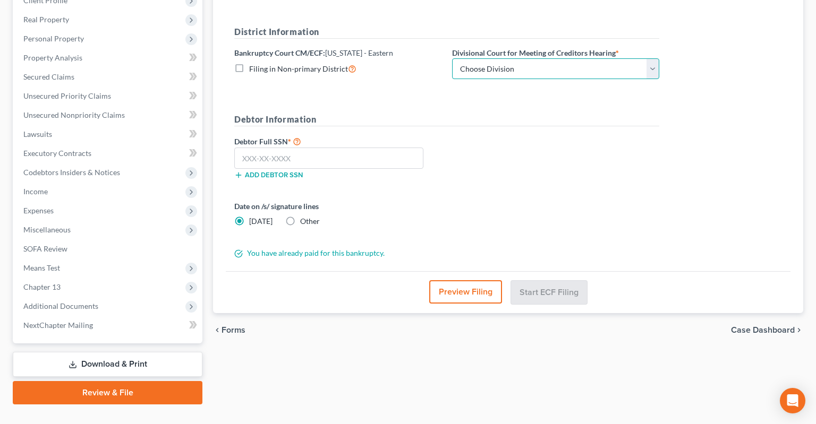
click at [452, 58] on select "Choose Division Delta Division Northern Division Central Division" at bounding box center [555, 68] width 207 height 21
select select "2"
click option "Central Division" at bounding box center [0, 0] width 0 height 0
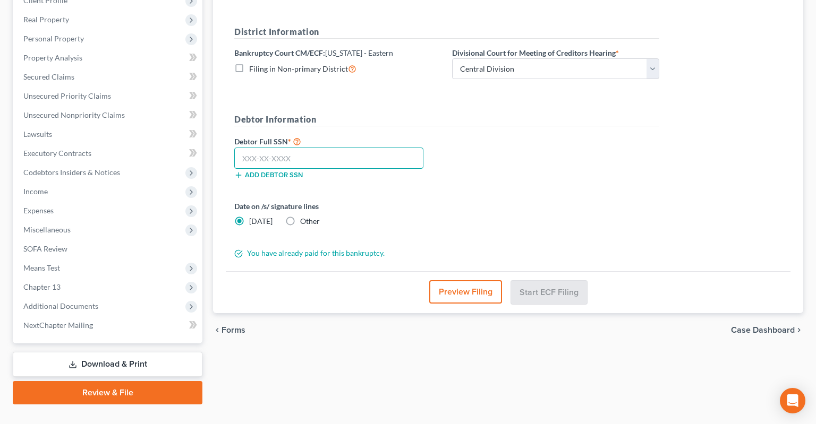
click at [375, 148] on input "text" at bounding box center [328, 158] width 189 height 21
paste input "430-73-7690"
type input "430-73-7690"
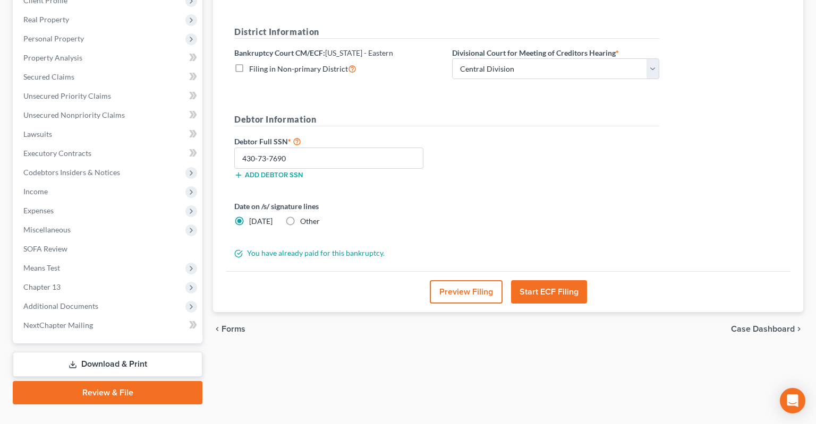
click at [558, 280] on button "Start ECF Filing" at bounding box center [549, 291] width 76 height 23
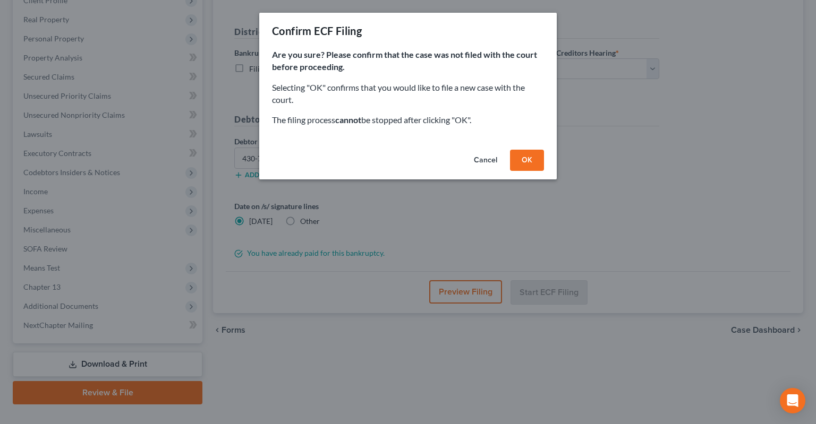
drag, startPoint x: 530, startPoint y: 160, endPoint x: 526, endPoint y: 154, distance: 7.4
click at [529, 160] on button "OK" at bounding box center [527, 160] width 34 height 21
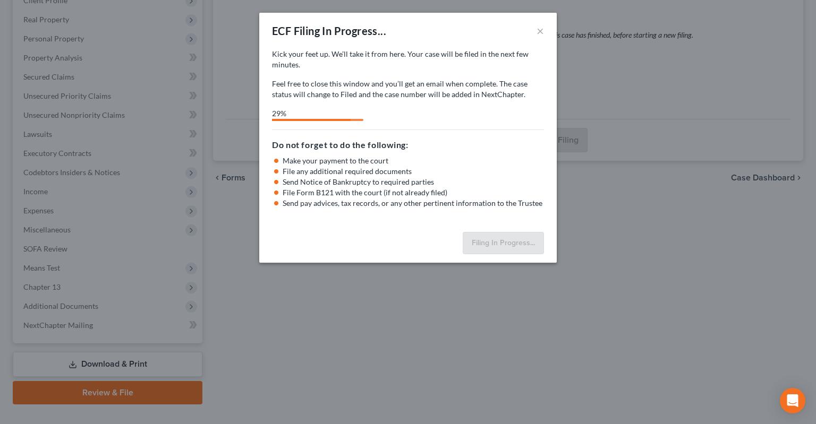
select select "2"
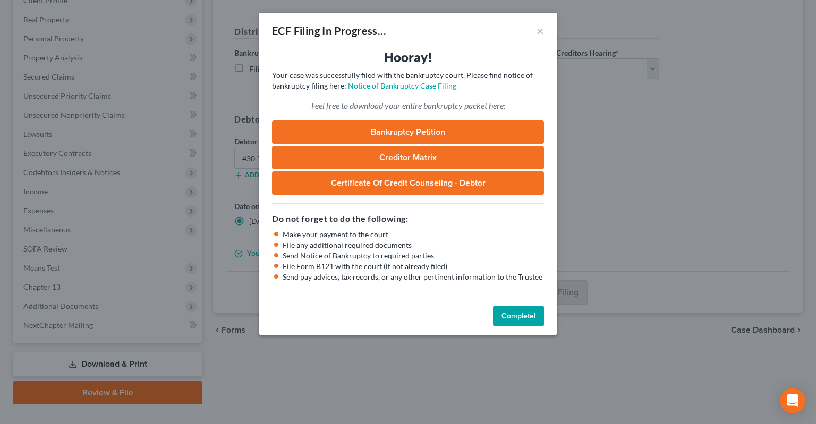
click at [532, 321] on button "Complete!" at bounding box center [518, 316] width 51 height 21
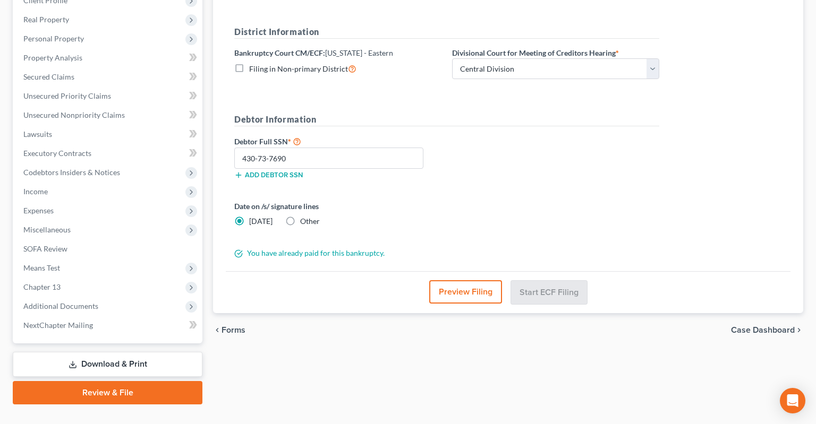
scroll to position [0, 0]
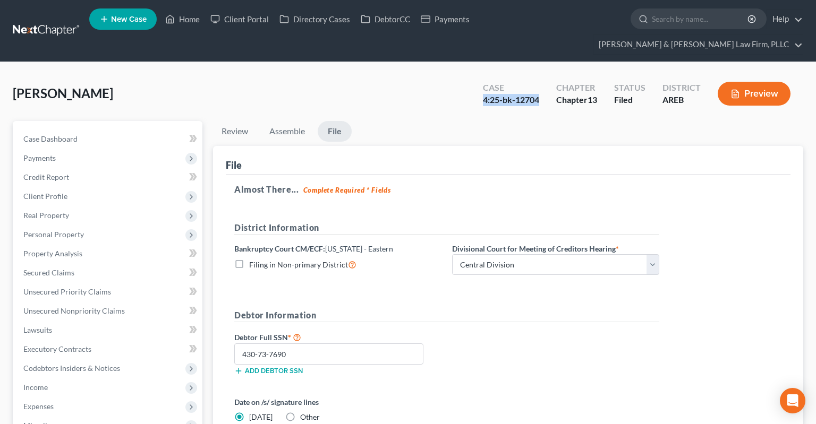
drag, startPoint x: 481, startPoint y: 83, endPoint x: 541, endPoint y: 81, distance: 60.1
click at [541, 81] on div "Case 4:25-bk-12704" at bounding box center [510, 94] width 73 height 31
copy div "4:25-bk-12704"
click at [88, 130] on link "Case Dashboard" at bounding box center [108, 139] width 187 height 19
select select "2"
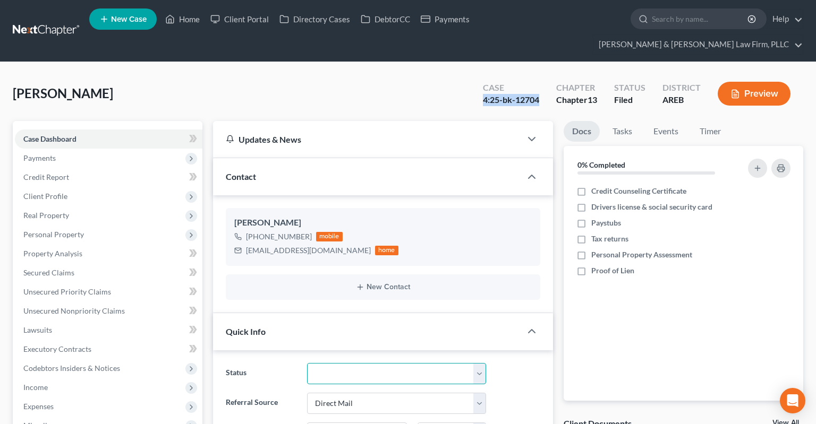
click at [307, 363] on select "Awaiting 341 Chapter 7 - Attended Meeting Confirmed Discharged Dismissed New Co…" at bounding box center [396, 373] width 179 height 21
select select "0"
click option "Awaiting 341" at bounding box center [0, 0] width 0 height 0
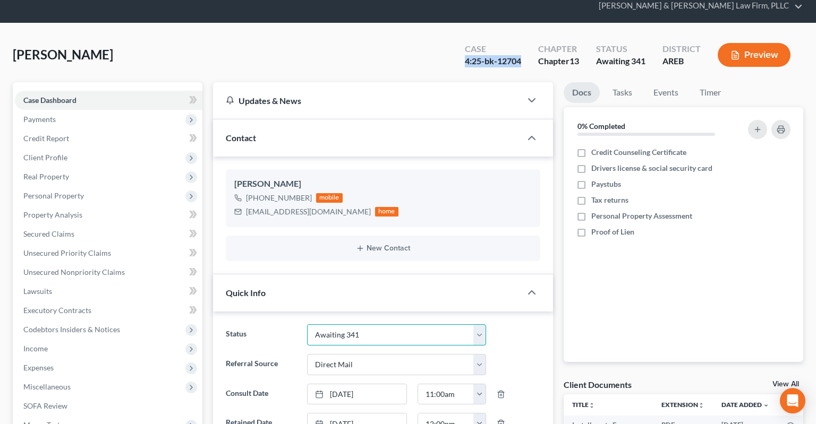
scroll to position [168, 0]
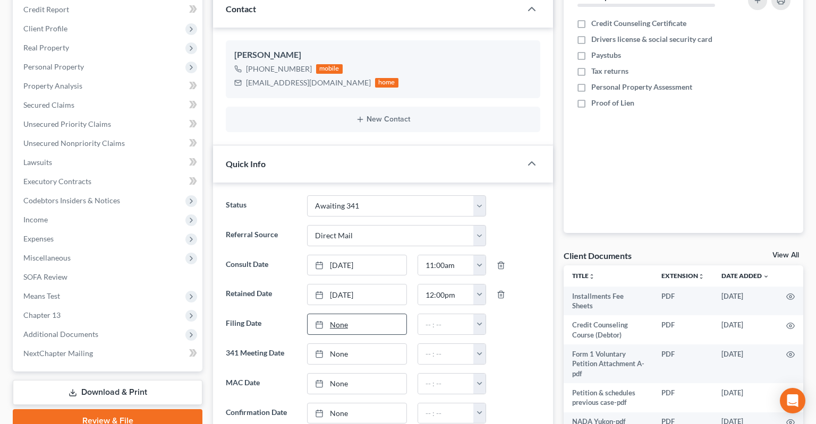
click at [362, 314] on link "None" at bounding box center [357, 324] width 99 height 20
type input "8/12/2025"
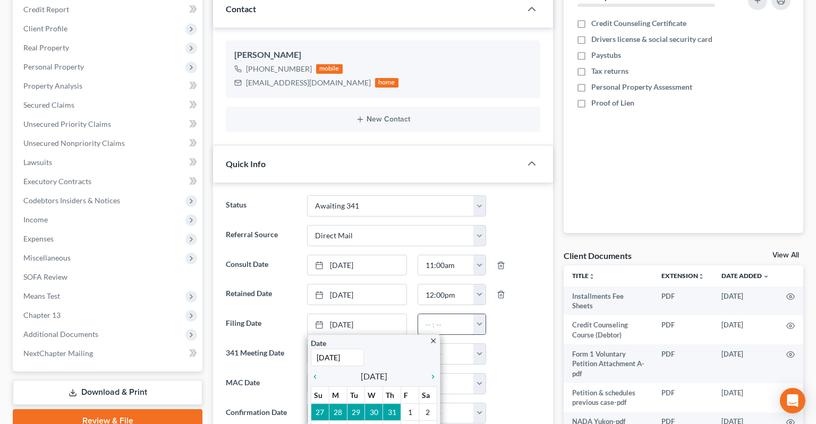
click at [453, 314] on input "text" at bounding box center [446, 324] width 56 height 20
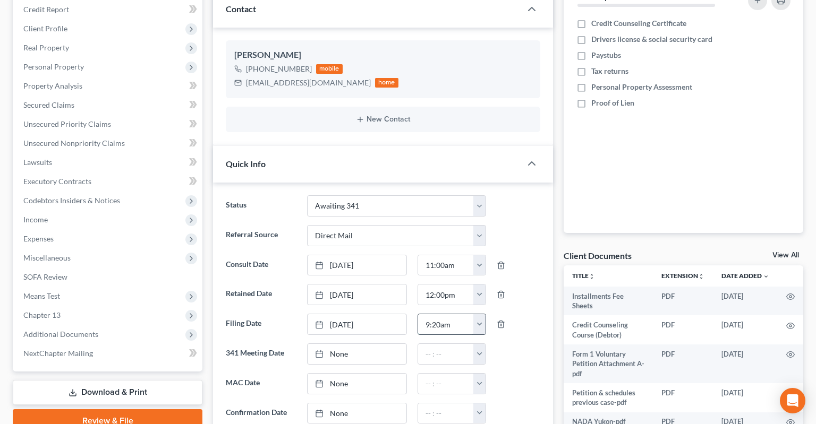
type input "9:20am"
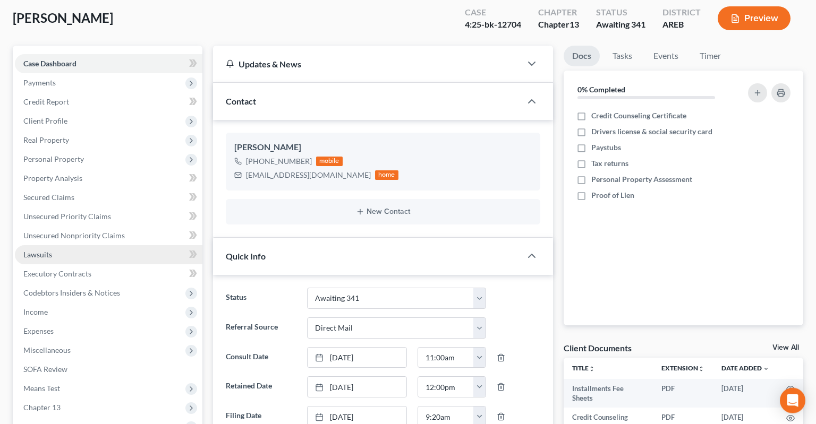
scroll to position [112, 0]
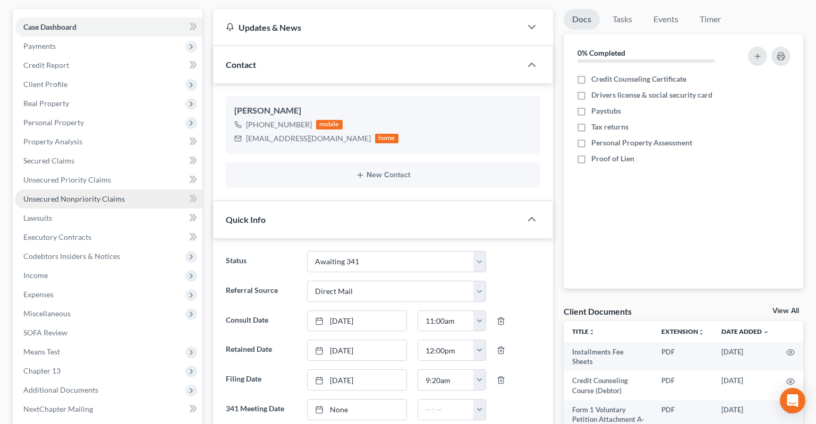
click at [101, 190] on link "Unsecured Nonpriority Claims" at bounding box center [108, 199] width 187 height 19
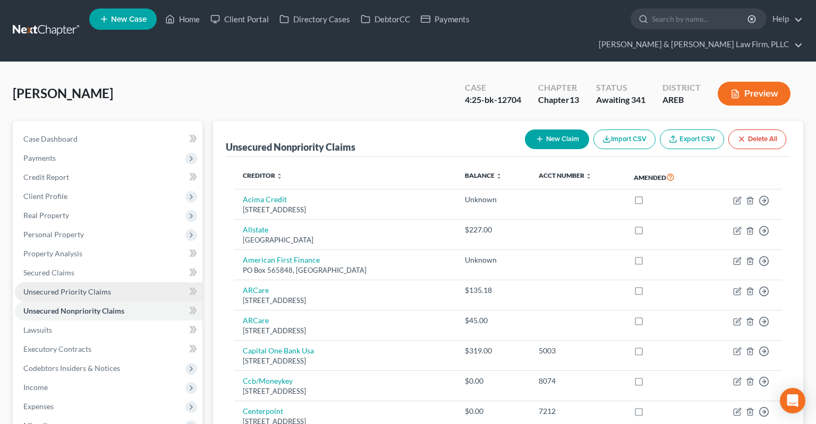
click at [109, 283] on link "Unsecured Priority Claims" at bounding box center [108, 292] width 187 height 19
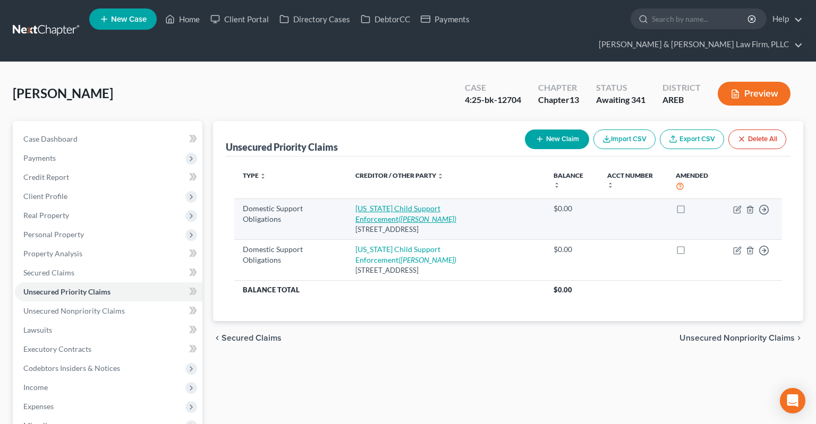
click at [456, 204] on link "Arkansas Child Support Enforcement (Walter Vidrine)" at bounding box center [405, 214] width 101 height 20
select select "2"
select select "0"
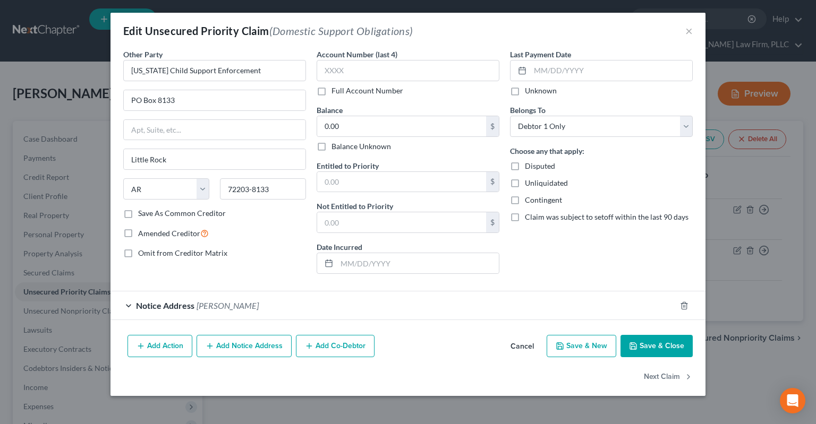
click at [217, 307] on span "Walter Vidrine" at bounding box center [228, 306] width 62 height 10
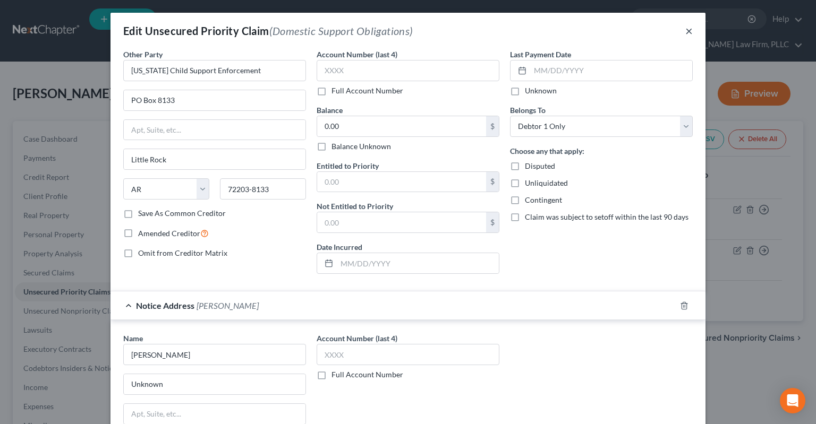
click at [688, 32] on button "×" at bounding box center [688, 30] width 7 height 13
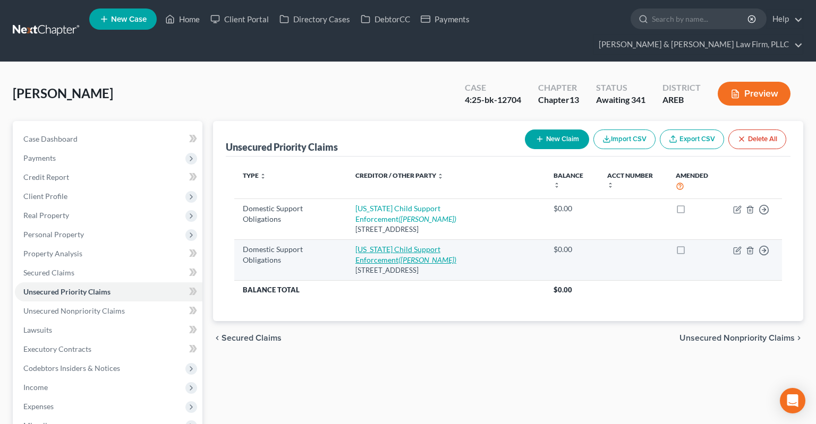
click at [404, 245] on link "Arkansas Child Support Enforcement (Thomas Bradbury)" at bounding box center [405, 255] width 101 height 20
select select "2"
select select "0"
select select "2"
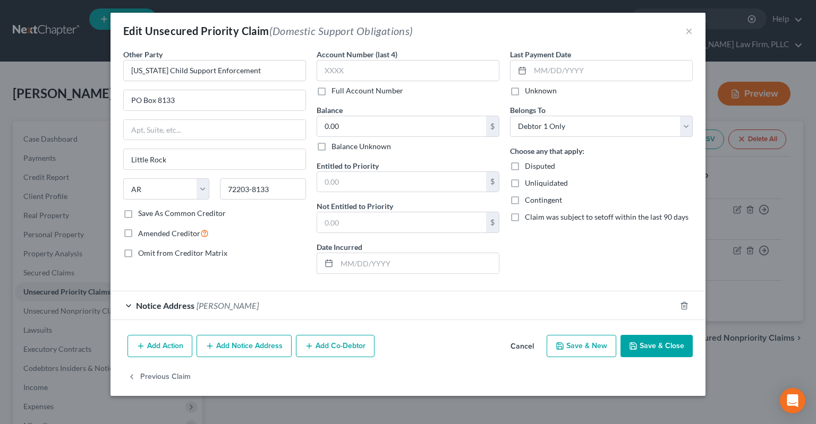
click at [227, 306] on span "Thomas Bradbury" at bounding box center [228, 306] width 62 height 10
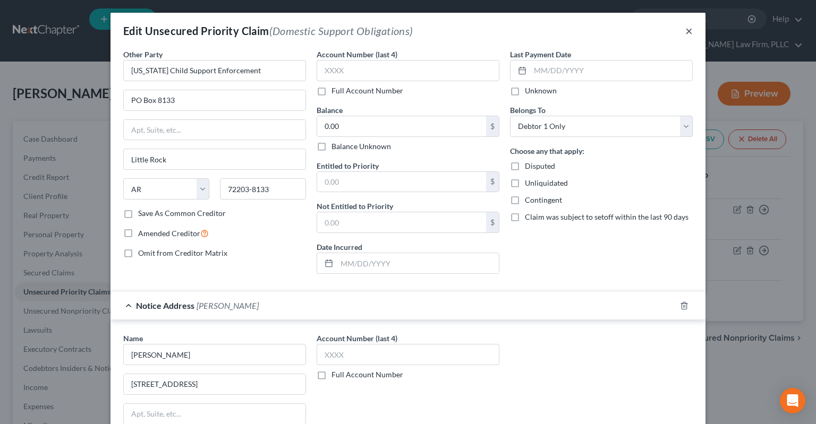
click at [687, 31] on button "×" at bounding box center [688, 30] width 7 height 13
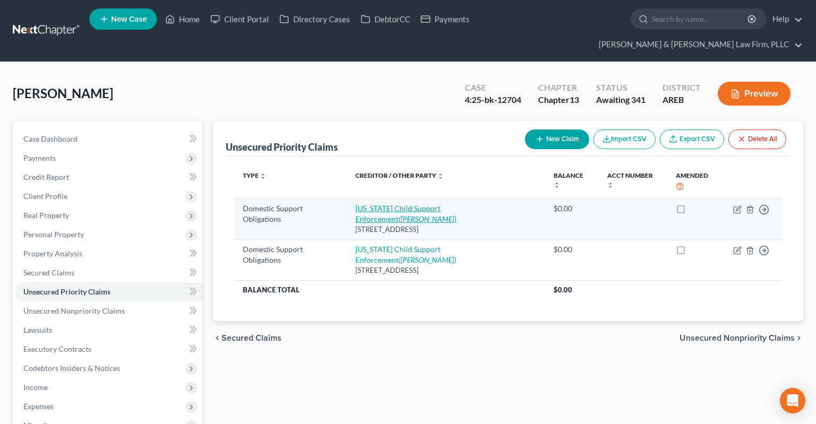
click at [444, 204] on link "Arkansas Child Support Enforcement (Walter Vidrine)" at bounding box center [405, 214] width 101 height 20
select select "2"
select select "0"
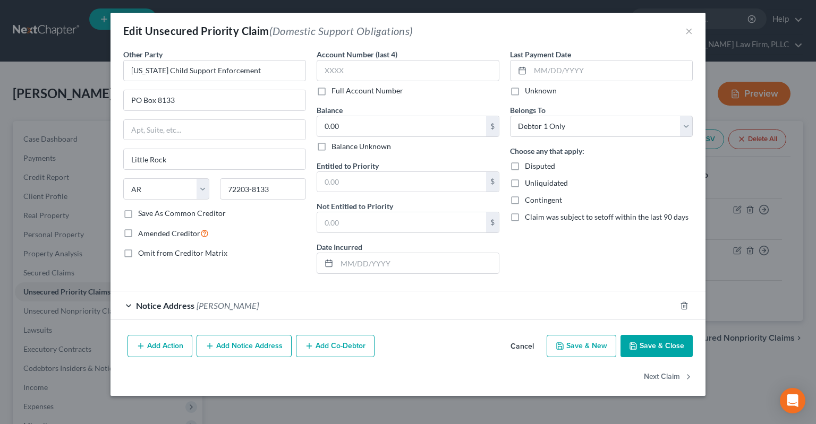
click at [522, 343] on button "Cancel" at bounding box center [522, 346] width 40 height 21
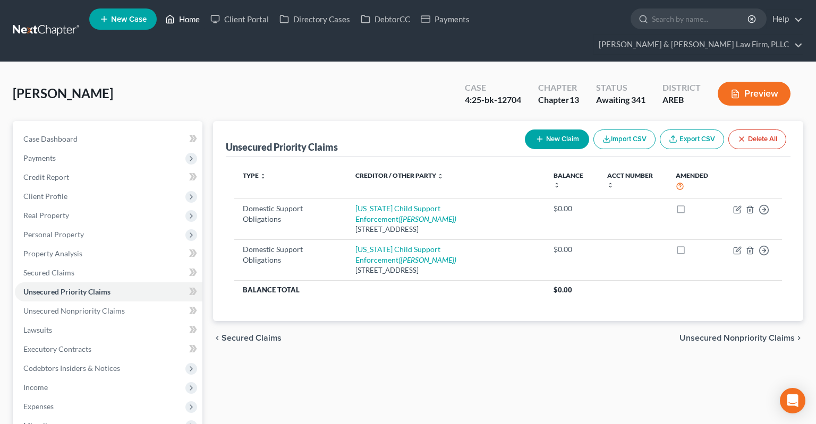
click at [175, 25] on icon at bounding box center [170, 19] width 10 height 13
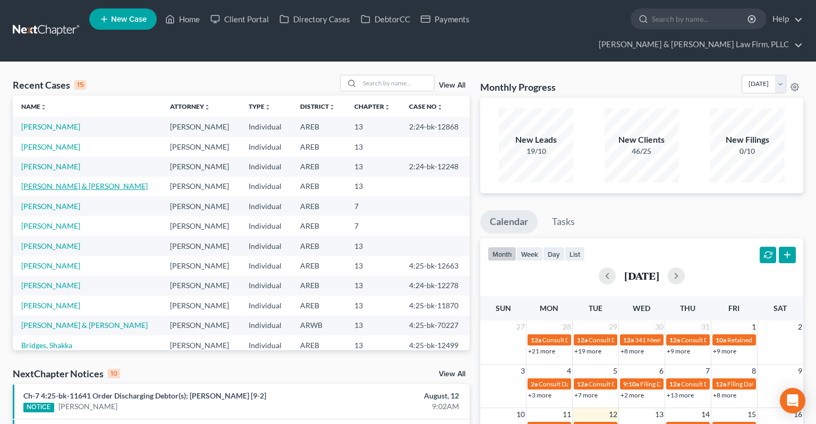
click at [59, 182] on link "[PERSON_NAME] & [PERSON_NAME]" at bounding box center [84, 186] width 126 height 9
select select "2"
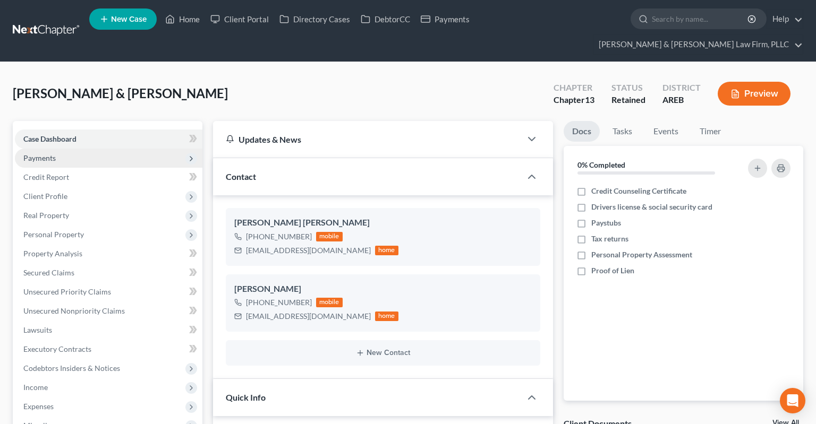
click at [115, 149] on span "Payments" at bounding box center [108, 158] width 187 height 19
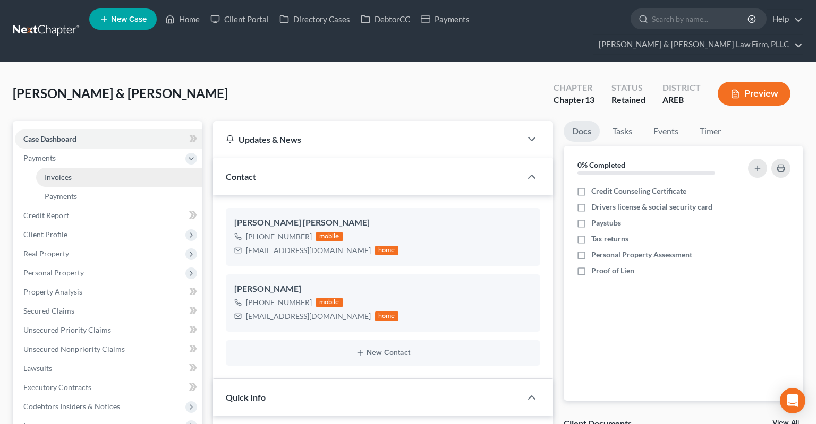
click at [107, 168] on link "Invoices" at bounding box center [119, 177] width 166 height 19
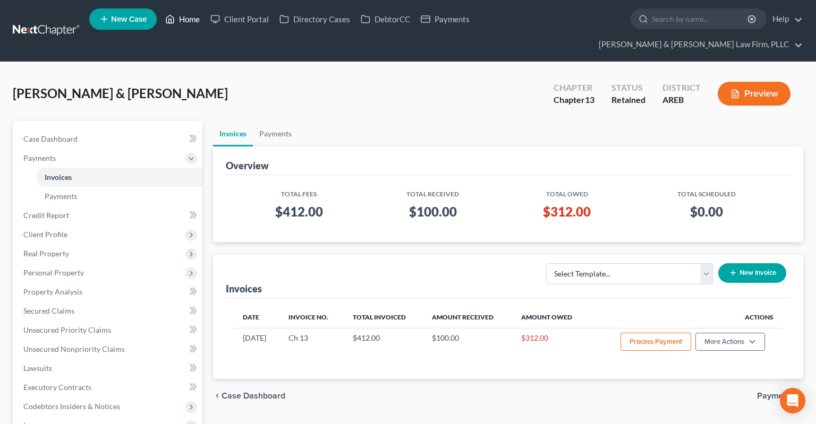
click at [194, 20] on link "Home" at bounding box center [182, 19] width 45 height 19
